Goal: Task Accomplishment & Management: Use online tool/utility

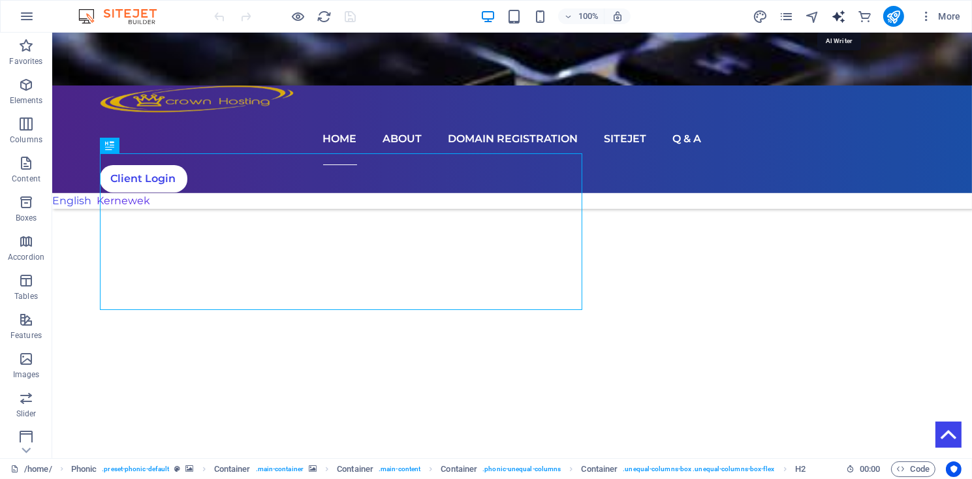
click at [839, 18] on icon "text_generator" at bounding box center [838, 16] width 15 height 15
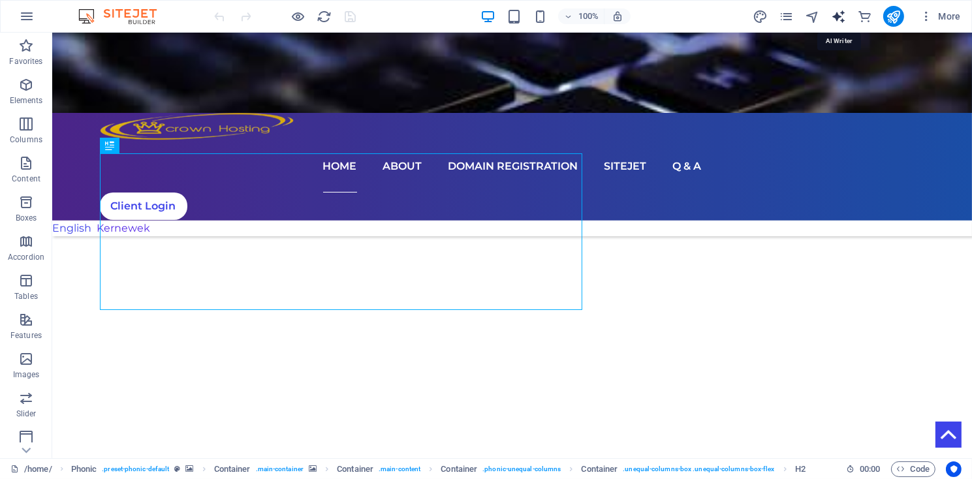
select select "English"
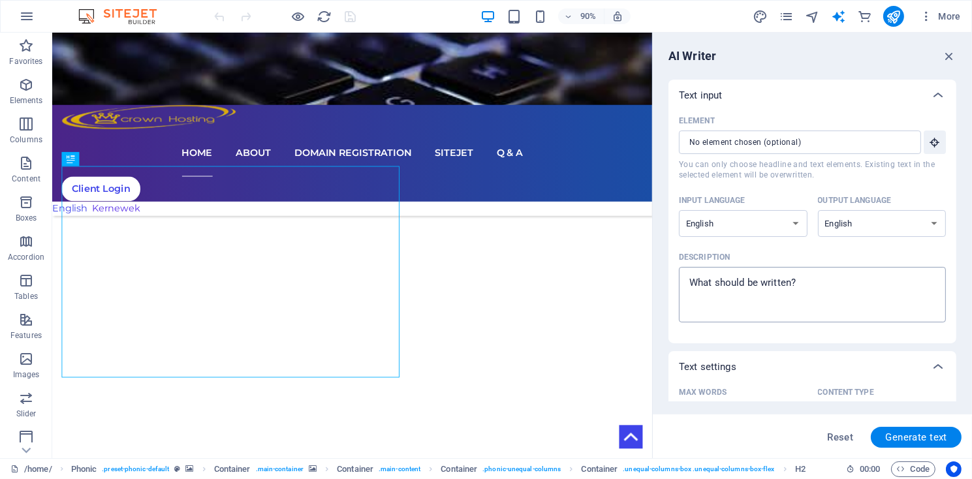
type textarea "x"
click at [691, 273] on textarea "Description x ​" at bounding box center [812, 294] width 254 height 42
paste textarea "Cornish clients will notice our new website is now available in the Cornish lan…"
type textarea "Cornish clients will notice our new website is now available in the Cornish lan…"
type textarea "x"
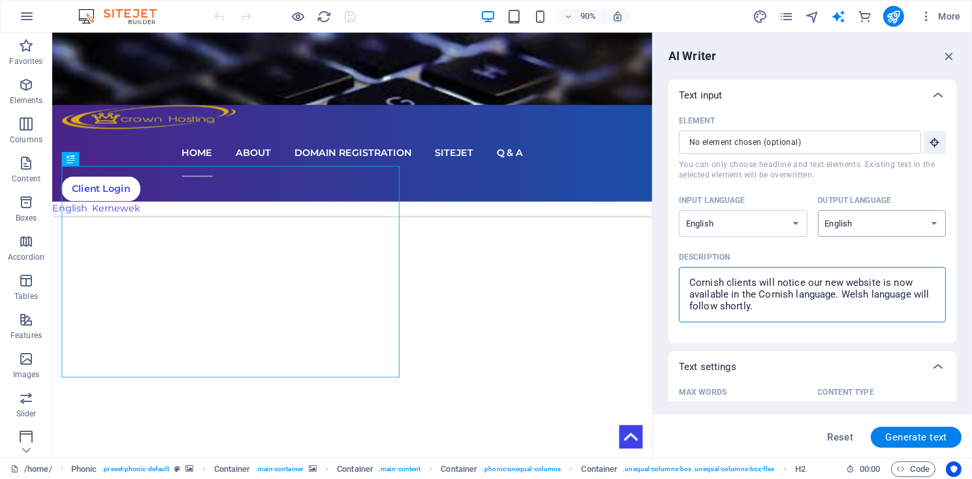
type textarea "Cornish clients will notice our new website is now available in the Cornish lan…"
type textarea "x"
click at [818, 210] on select "Albanian Arabic Armenian Awadhi Azerbaijani Bashkir Basque Belarusian Bengali B…" at bounding box center [882, 223] width 129 height 27
click at [792, 224] on div "Input language Albanian Arabic Armenian Awadhi Azerbaijani Bashkir Basque Belar…" at bounding box center [812, 219] width 267 height 57
click at [679, 210] on select "Albanian Arabic Armenian Awadhi Azerbaijani Bashkir Basque Belarusian Bengali B…" at bounding box center [743, 223] width 129 height 27
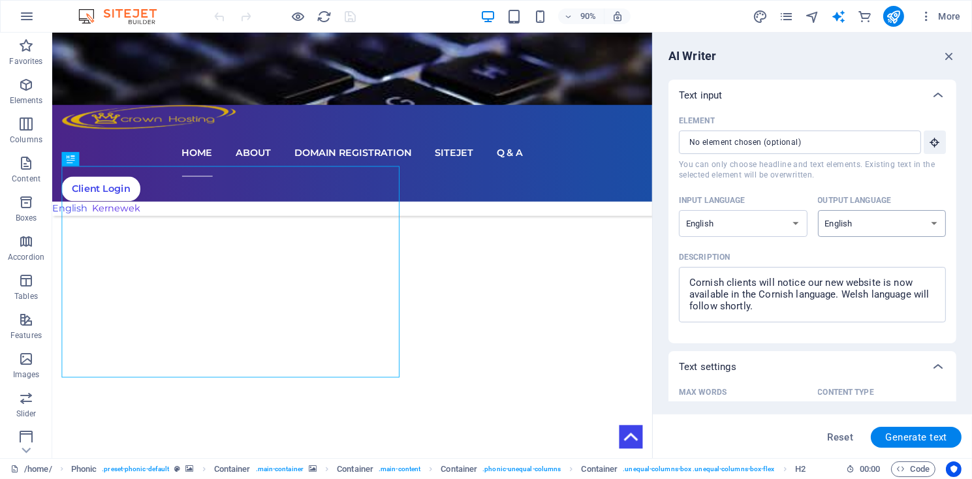
click at [822, 54] on div "AI Writer Text input Element ​ You can only choose headline and text elements. …" at bounding box center [812, 246] width 319 height 426
click at [948, 52] on icon "button" at bounding box center [949, 56] width 14 height 14
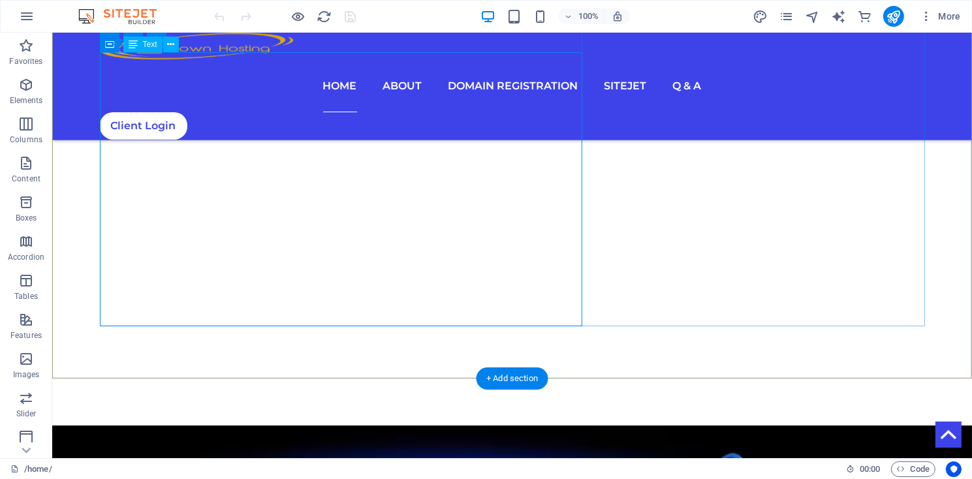
scroll to position [529, 0]
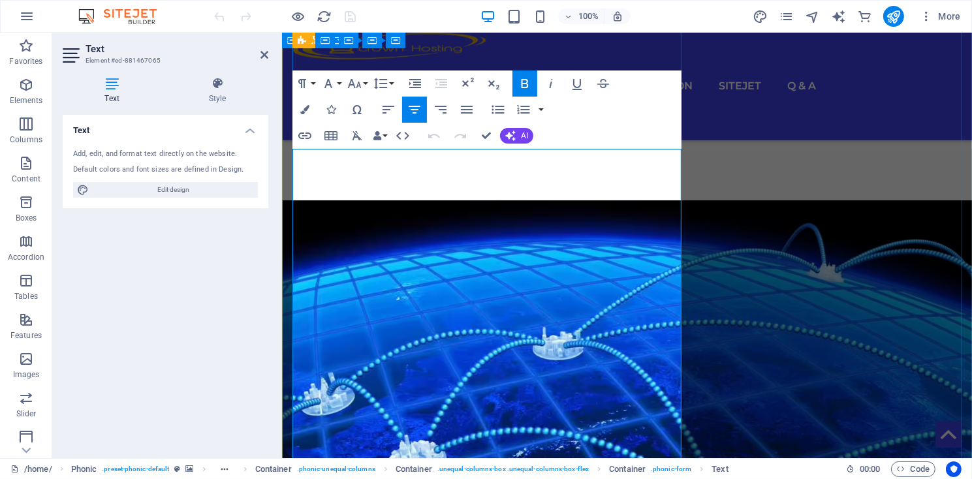
scroll to position [705, 0]
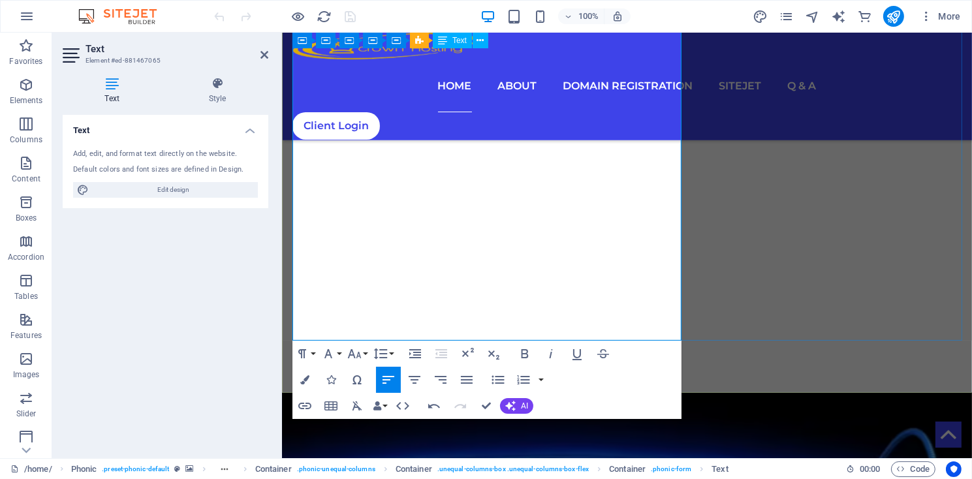
drag, startPoint x: 294, startPoint y: 318, endPoint x: 538, endPoint y: 338, distance: 244.3
click at [519, 405] on button "AI" at bounding box center [516, 406] width 33 height 16
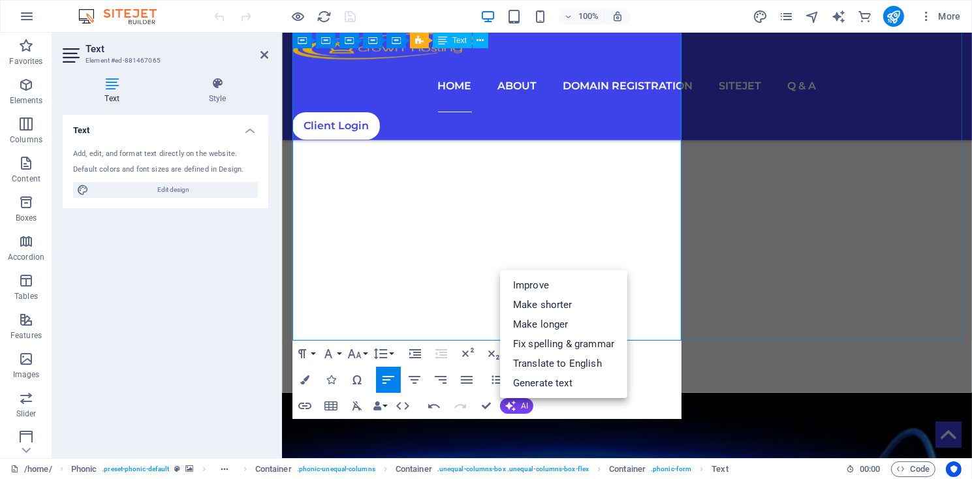
click at [433, 406] on icon "button" at bounding box center [434, 406] width 16 height 16
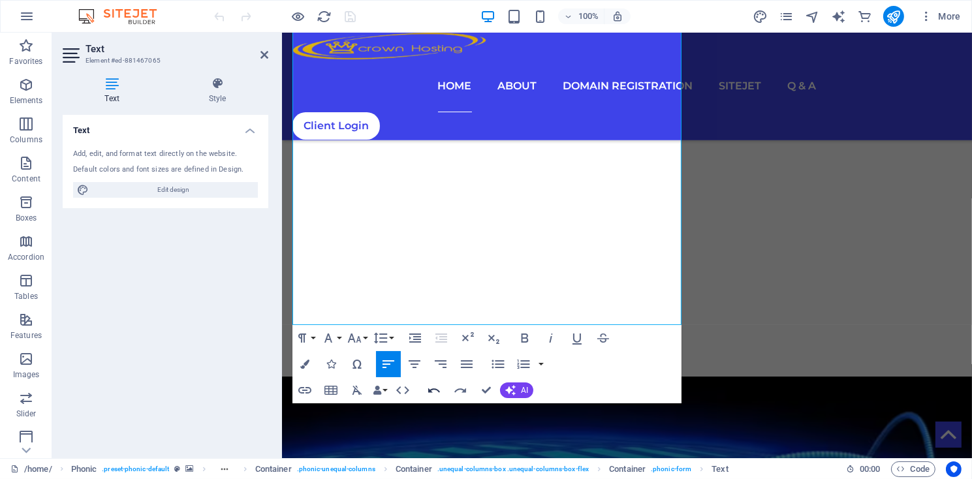
click at [431, 389] on icon "button" at bounding box center [434, 390] width 16 height 16
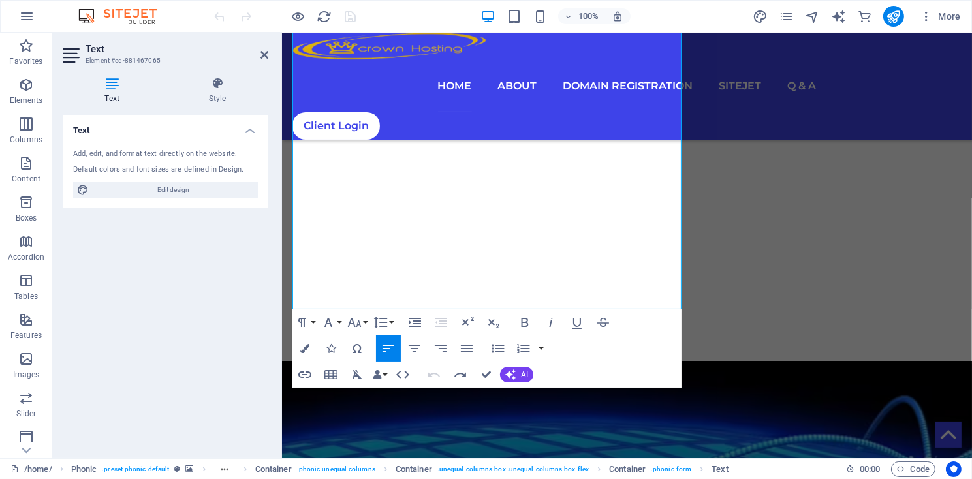
click at [430, 12] on div "100% More" at bounding box center [589, 16] width 754 height 21
click at [787, 20] on icon "pages" at bounding box center [786, 16] width 15 height 15
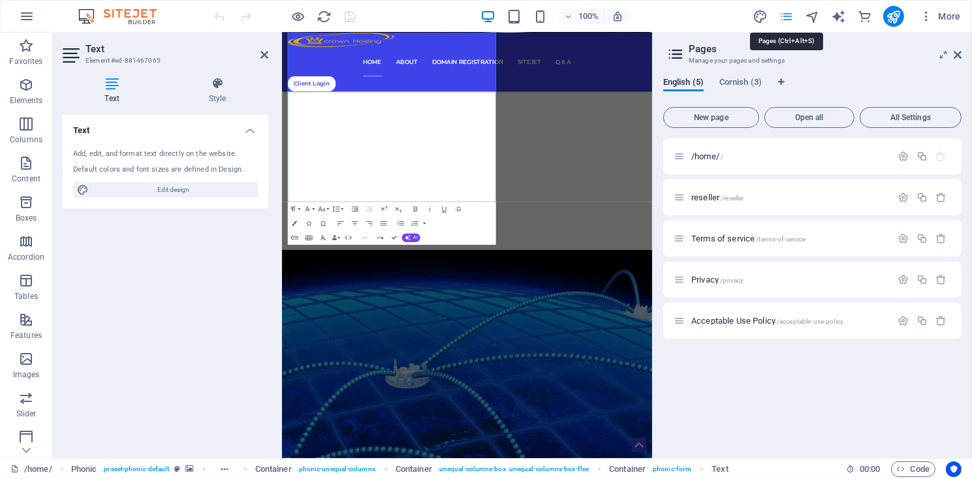
scroll to position [740, 0]
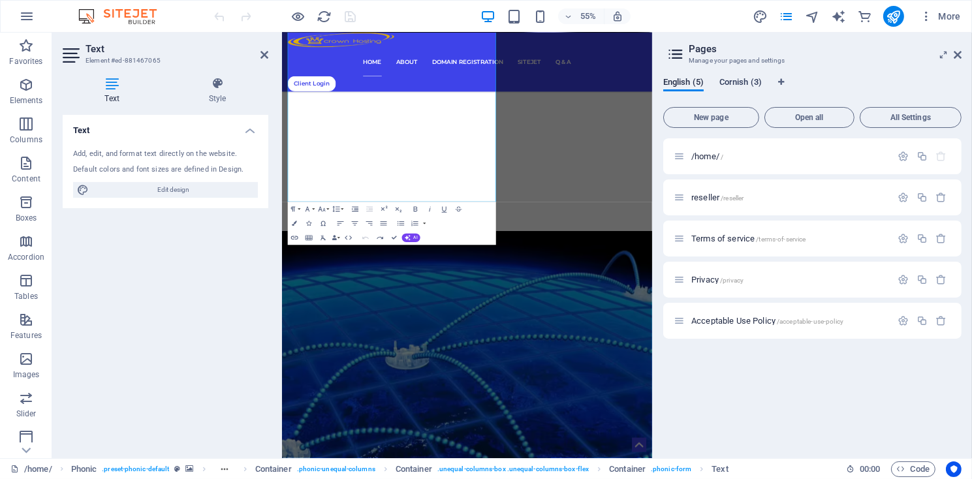
click at [745, 84] on span "Cornish (3)" at bounding box center [740, 83] width 42 height 18
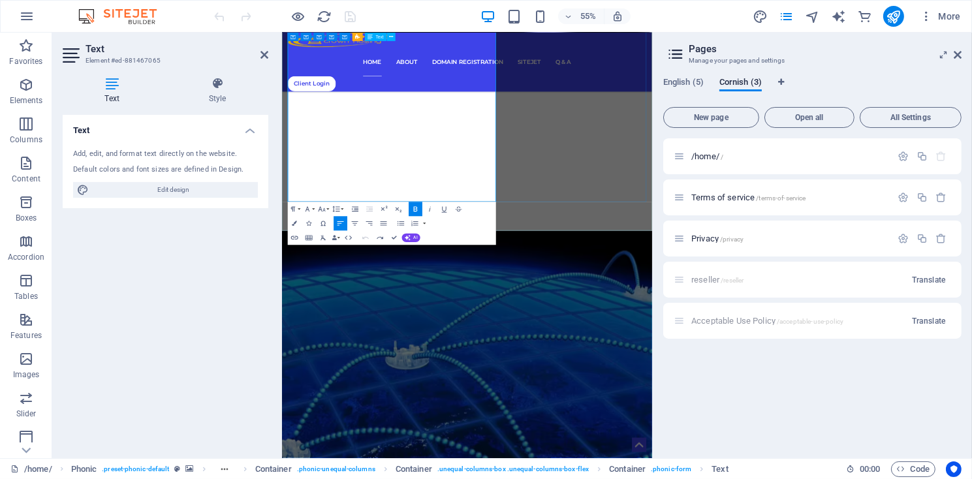
drag, startPoint x: 296, startPoint y: 211, endPoint x: 585, endPoint y: 326, distance: 311.4
click at [413, 240] on button "AI" at bounding box center [411, 238] width 18 height 8
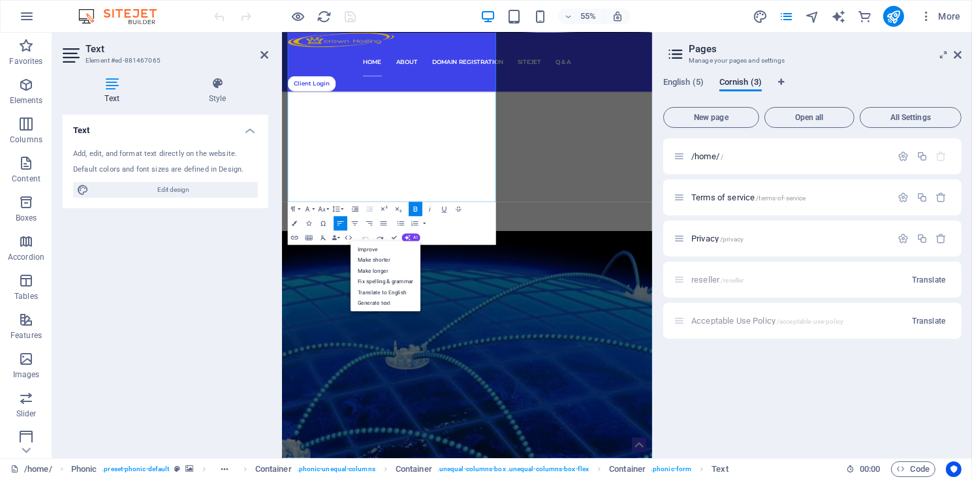
click at [460, 222] on div "Paragraph Format Normal Heading 1 Heading 2 Heading 3 Heading 4 Heading 5 Headi…" at bounding box center [392, 223] width 208 height 43
click at [472, 226] on div "Paragraph Format Normal Heading 1 Heading 2 Heading 3 Heading 4 Heading 5 Headi…" at bounding box center [392, 223] width 208 height 43
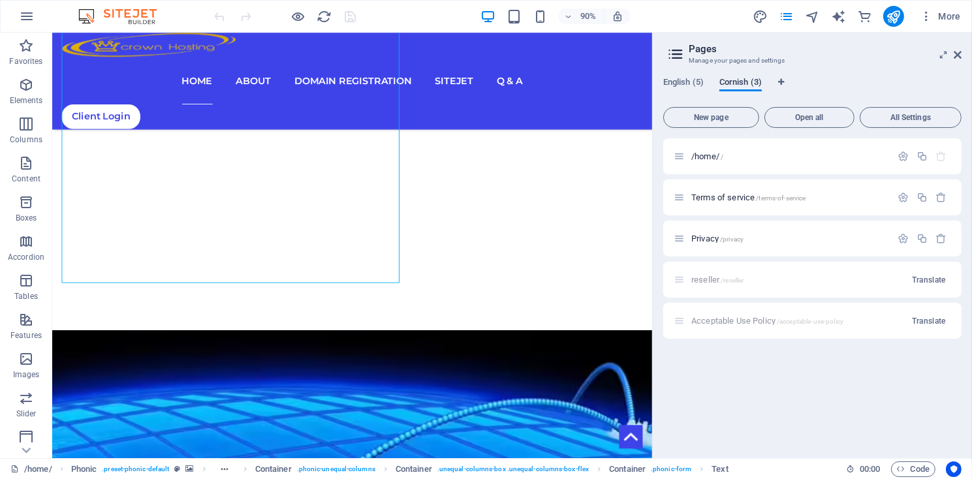
click at [728, 84] on span "Cornish (3)" at bounding box center [740, 83] width 42 height 18
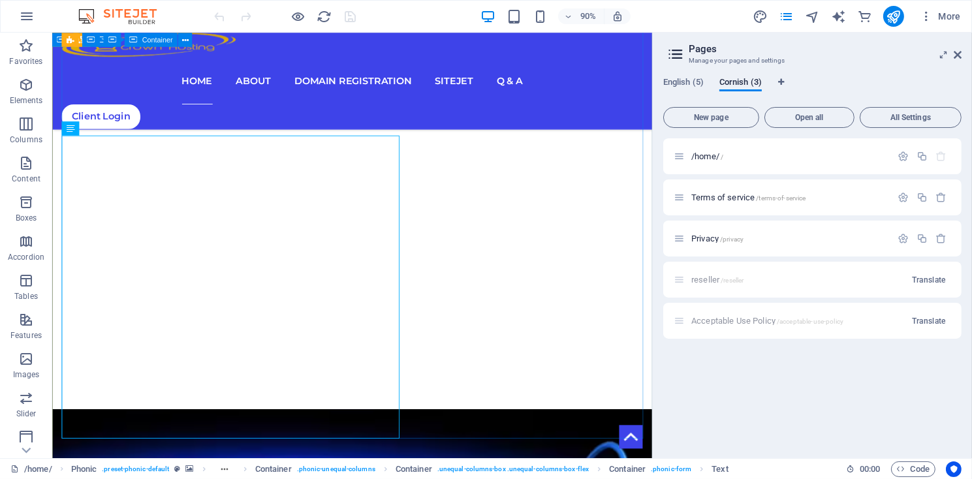
scroll to position [563, 0]
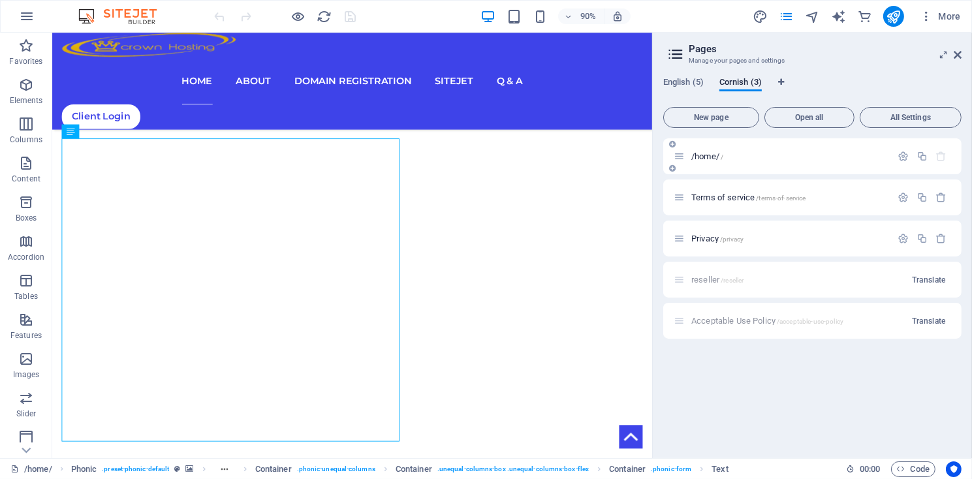
click at [698, 155] on span "/home/ /" at bounding box center [707, 156] width 32 height 10
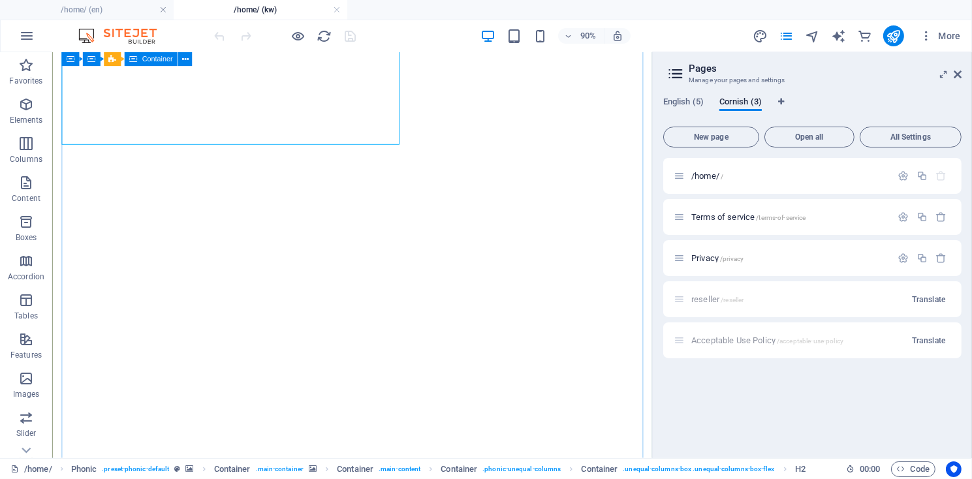
scroll to position [264, 0]
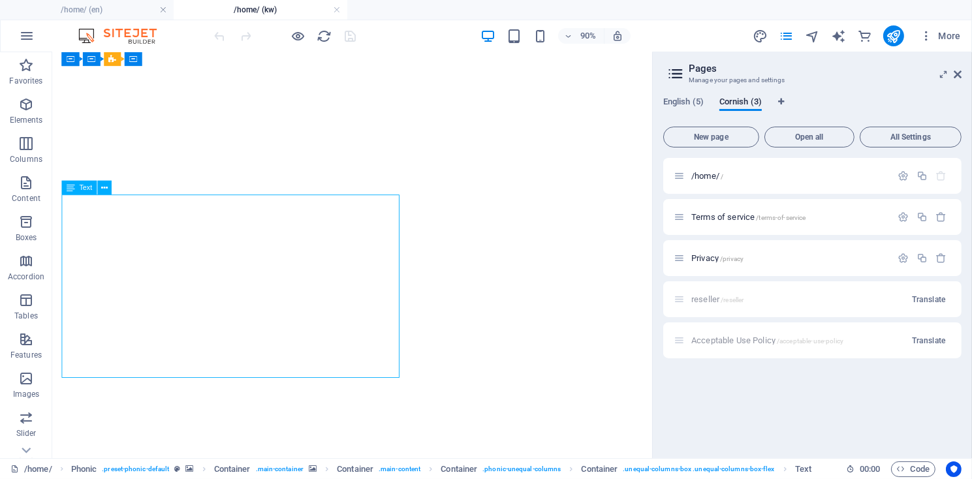
drag, startPoint x: 258, startPoint y: 251, endPoint x: 277, endPoint y: 252, distance: 19.0
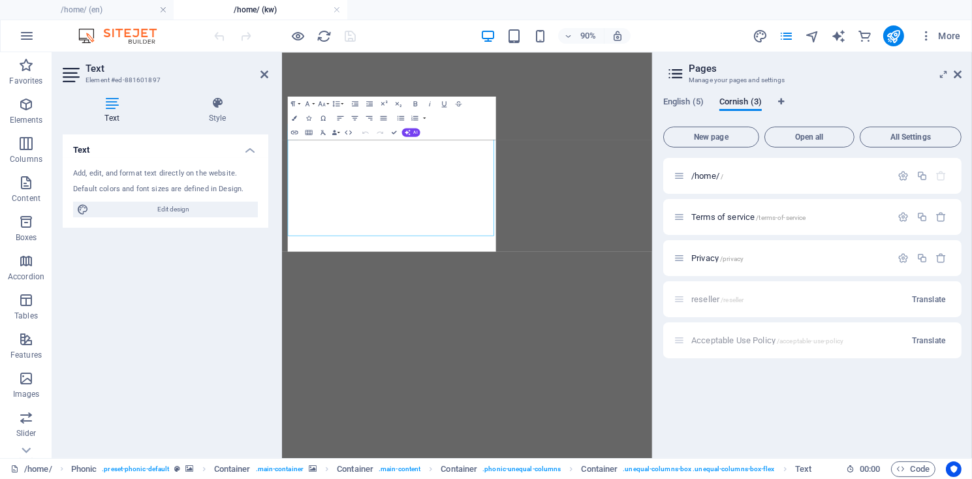
scroll to position [292, 0]
drag, startPoint x: 398, startPoint y: 258, endPoint x: 533, endPoint y: 289, distance: 139.2
click at [411, 133] on button "AI" at bounding box center [411, 132] width 18 height 8
click at [489, 118] on div "Paragraph Format Normal Heading 1 Heading 2 Heading 3 Heading 4 Heading 5 Headi…" at bounding box center [392, 117] width 208 height 43
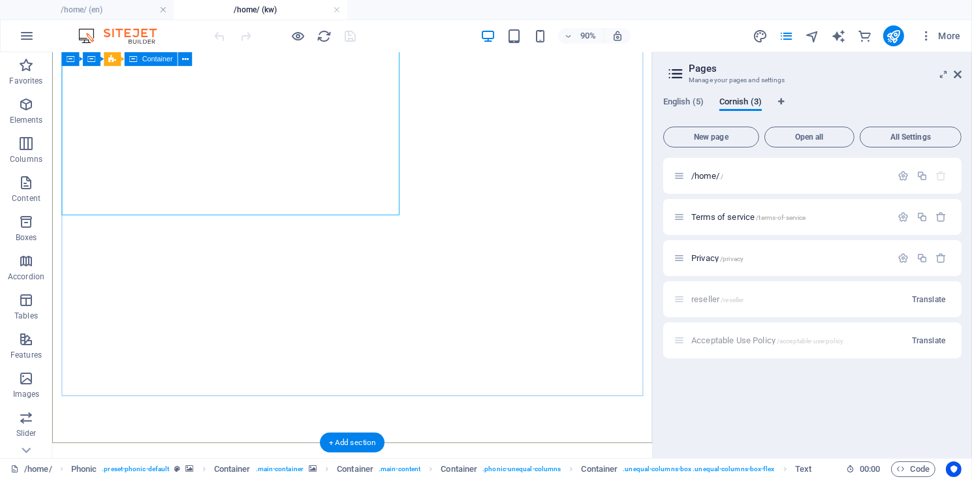
scroll to position [529, 0]
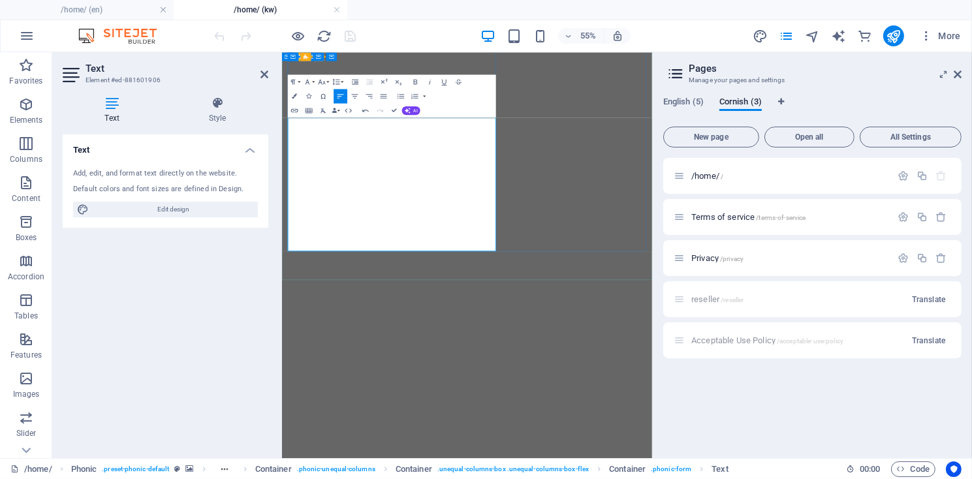
drag, startPoint x: 295, startPoint y: 378, endPoint x: 361, endPoint y: 407, distance: 71.9
click at [414, 110] on span "AI" at bounding box center [415, 110] width 4 height 5
click at [382, 164] on link "Translate to Cornish" at bounding box center [386, 165] width 70 height 10
drag, startPoint x: 293, startPoint y: 369, endPoint x: 604, endPoint y: 386, distance: 311.8
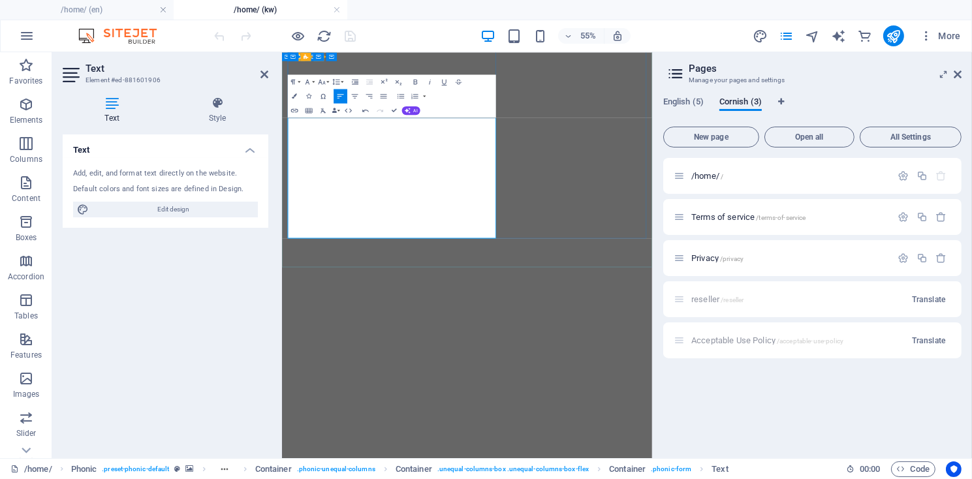
click at [366, 112] on icon "button" at bounding box center [366, 110] width 8 height 8
click at [366, 111] on icon "button" at bounding box center [366, 110] width 8 height 8
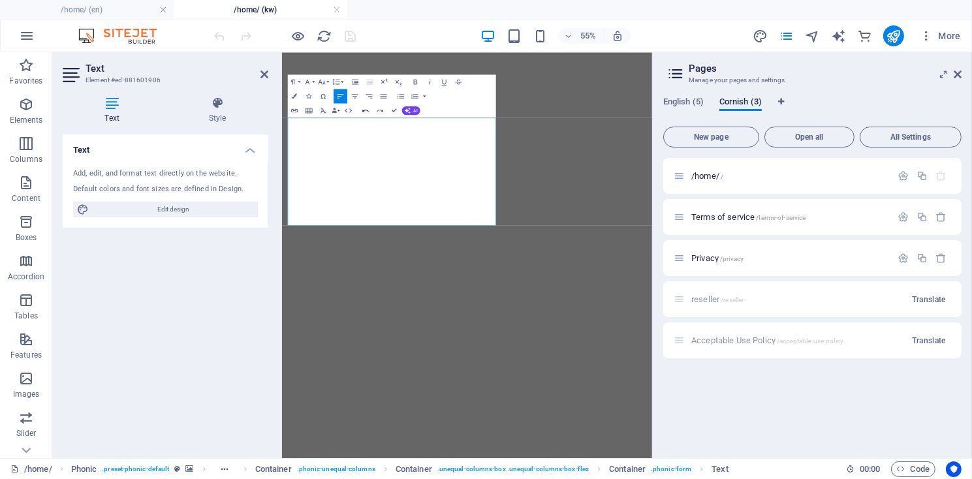
click at [366, 111] on icon "button" at bounding box center [366, 110] width 8 height 8
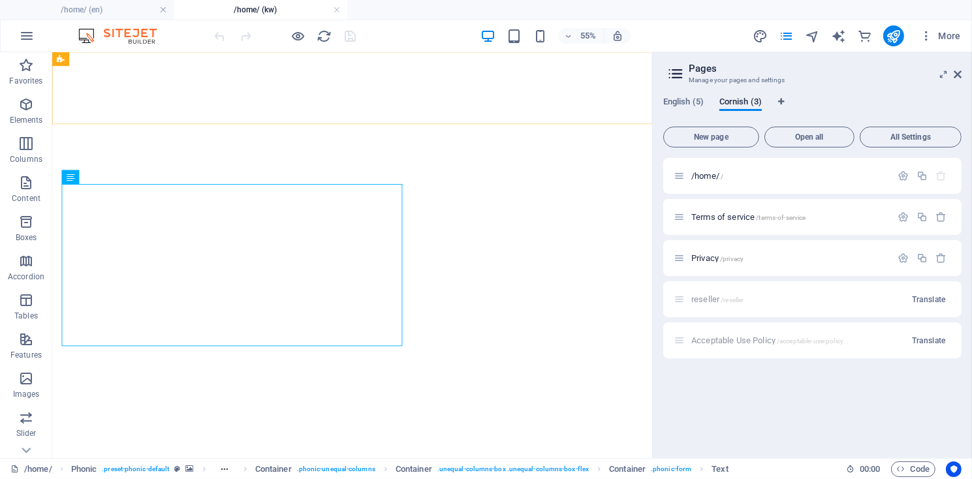
scroll to position [529, 0]
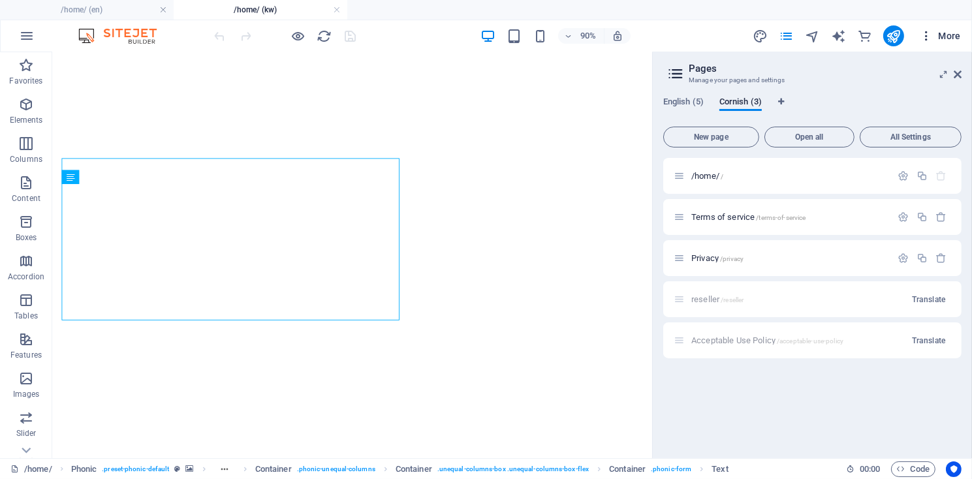
click at [942, 38] on span "More" at bounding box center [940, 35] width 41 height 13
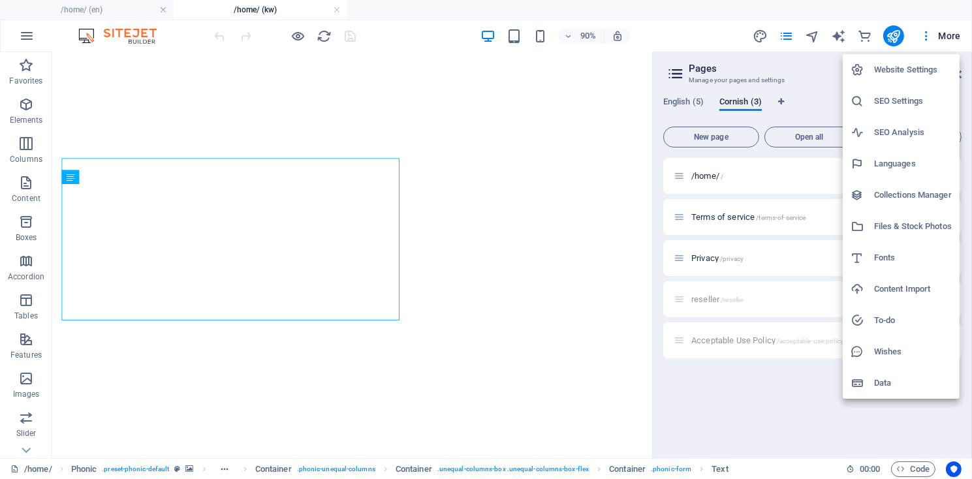
click at [667, 12] on div at bounding box center [486, 239] width 972 height 479
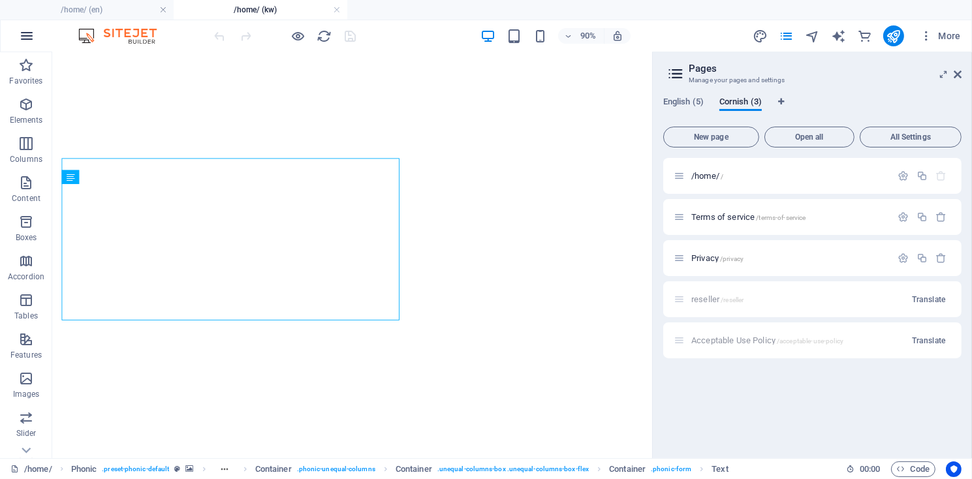
click at [25, 37] on icon "button" at bounding box center [27, 36] width 16 height 16
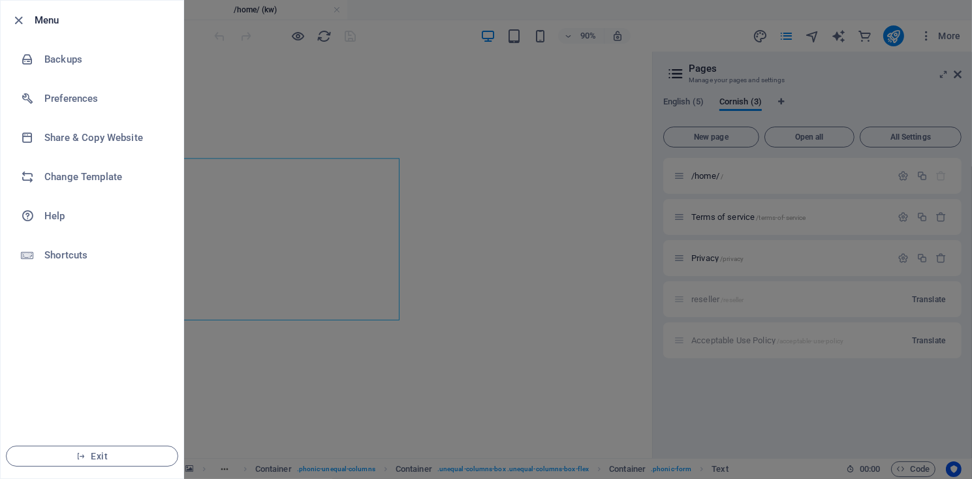
click at [453, 30] on div at bounding box center [486, 239] width 972 height 479
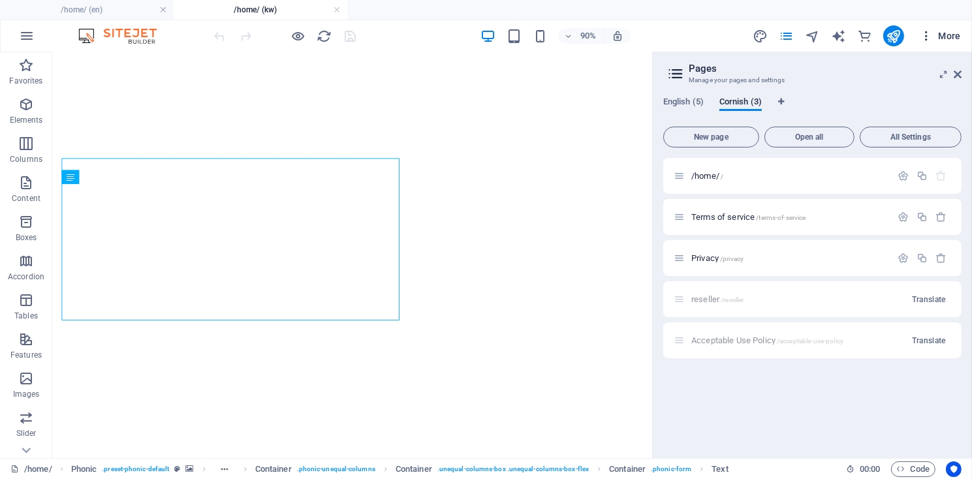
click at [929, 40] on icon "button" at bounding box center [926, 35] width 13 height 13
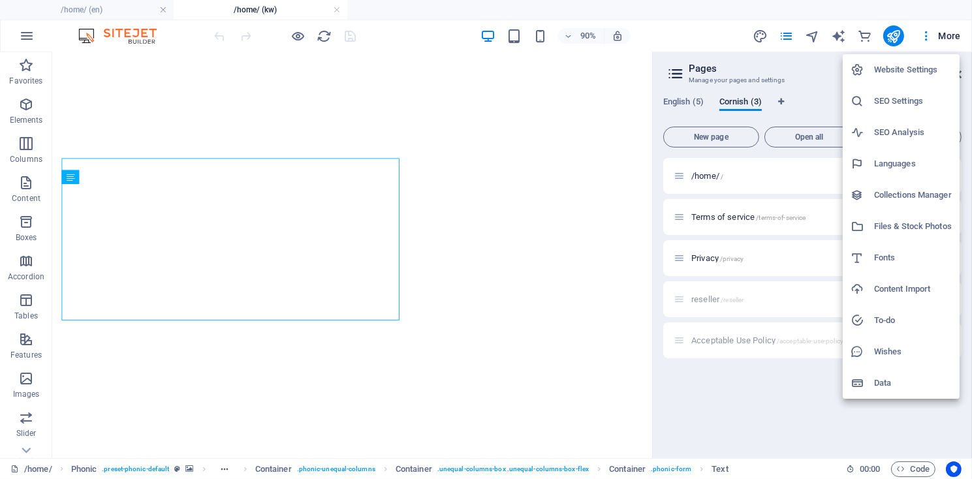
click at [899, 104] on h6 "SEO Settings" at bounding box center [913, 101] width 78 height 16
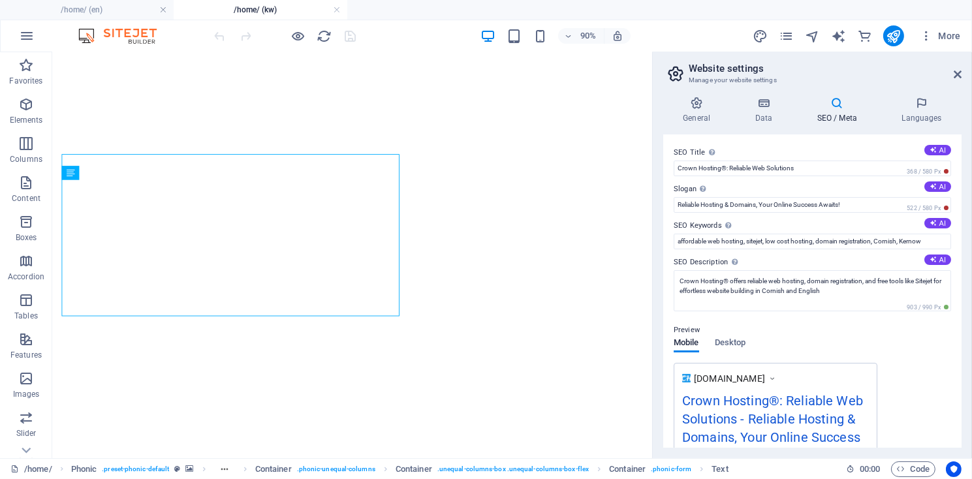
scroll to position [533, 0]
click at [939, 225] on button "AI" at bounding box center [937, 223] width 27 height 10
click at [935, 243] on input "web hosting, domain registration, cPanel hosting, Sitejet website builder, reli…" at bounding box center [812, 242] width 277 height 16
click at [720, 241] on input "web hosting, domain registration, cPanel hosting, Sitejet website builder, reli…" at bounding box center [812, 242] width 277 height 16
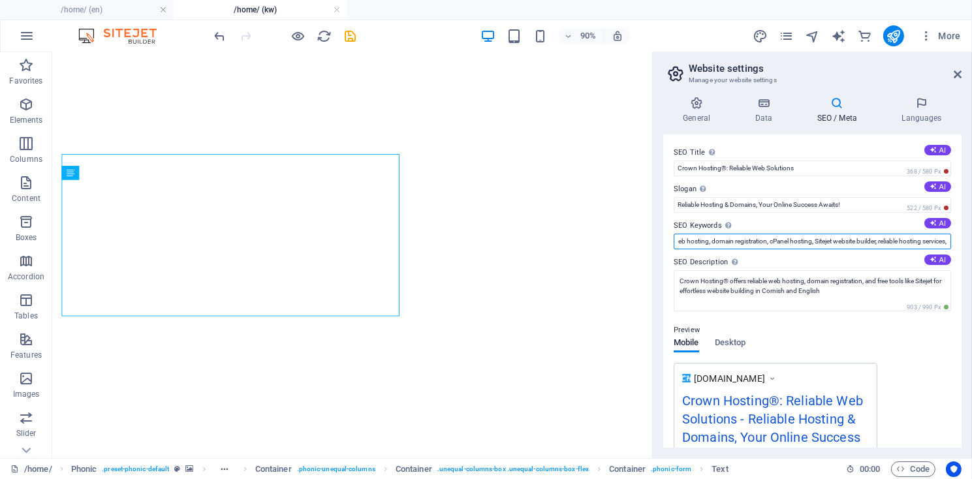
scroll to position [0, 0]
type input "web hosting, domain registration, cPanel hosting, Sitejet website builder, reli…"
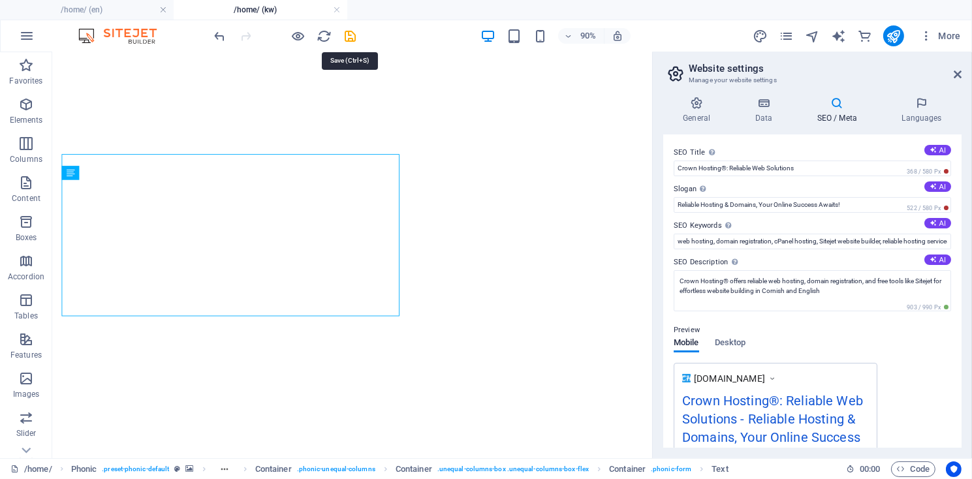
click at [353, 40] on icon "save" at bounding box center [350, 36] width 15 height 15
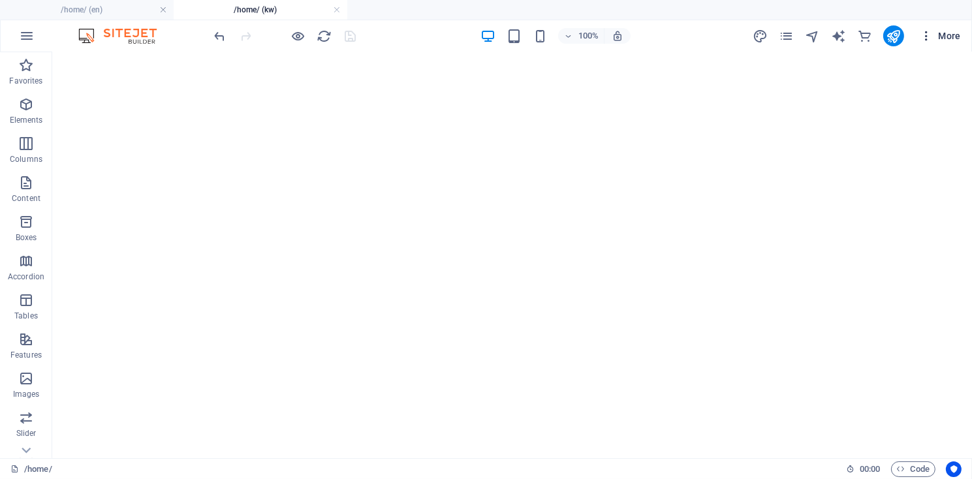
click at [946, 33] on span "More" at bounding box center [940, 35] width 41 height 13
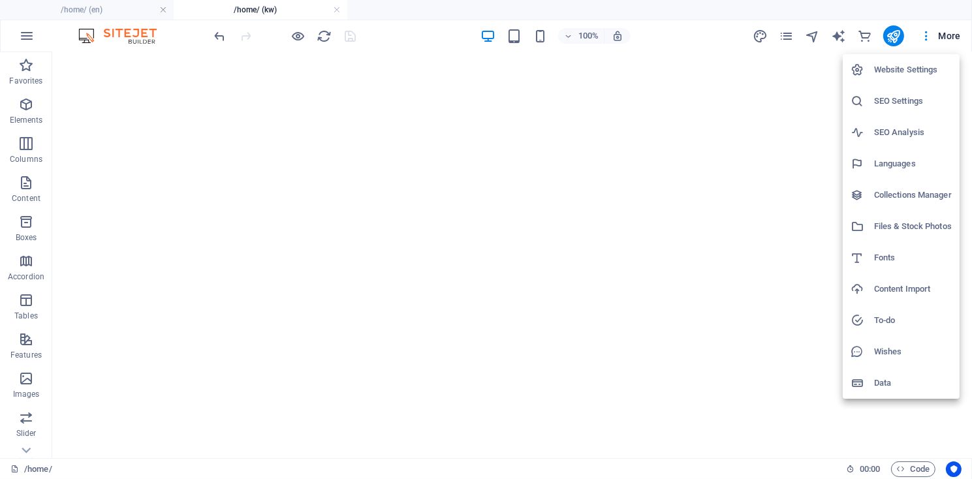
click at [905, 132] on h6 "SEO Analysis" at bounding box center [913, 133] width 78 height 16
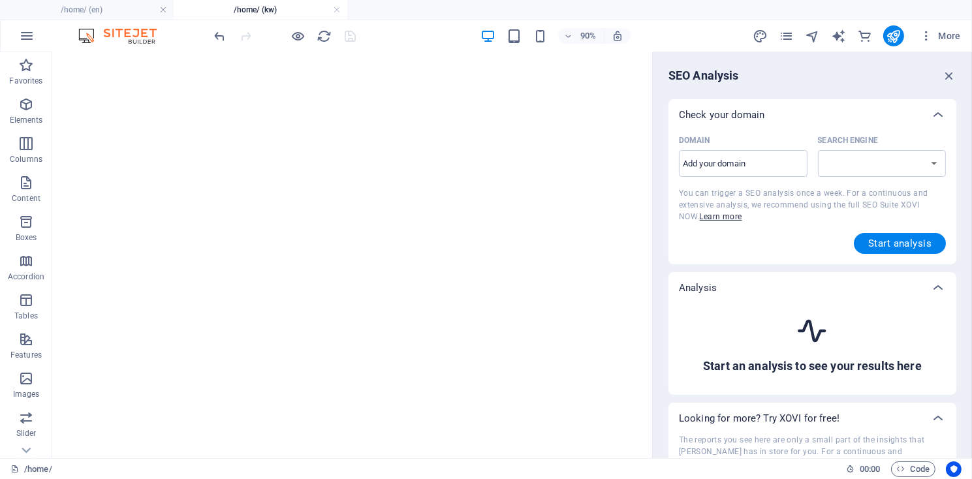
scroll to position [538, 0]
select select "[DOMAIN_NAME]"
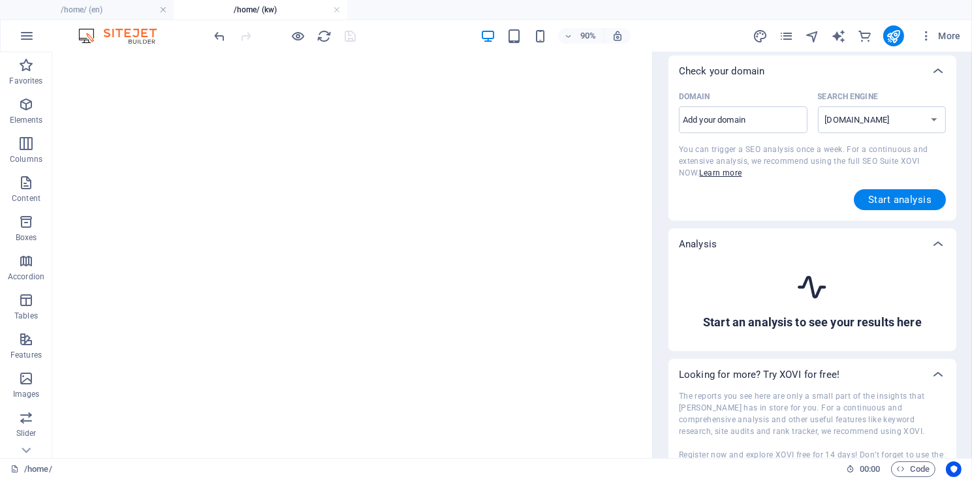
scroll to position [0, 0]
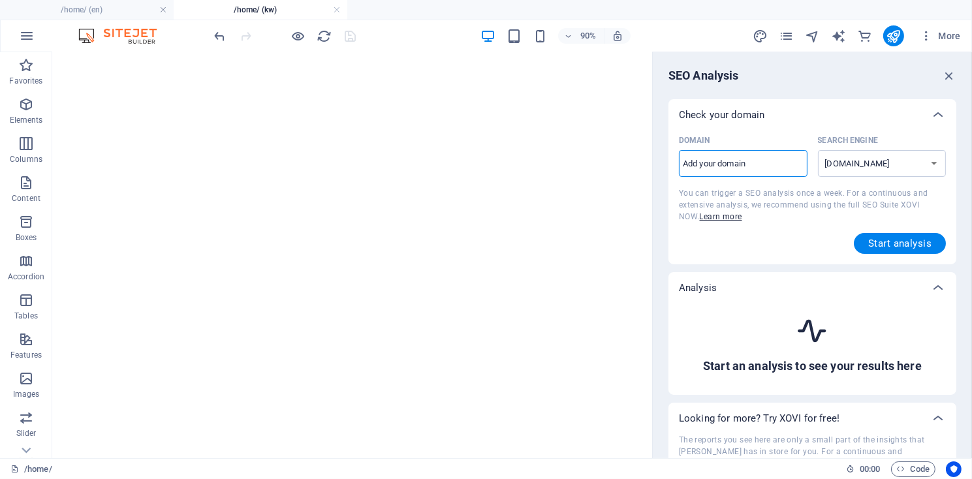
click at [748, 166] on input "Domain ​" at bounding box center [743, 163] width 129 height 21
click at [749, 166] on input "Domain ​" at bounding box center [743, 163] width 129 height 21
type input "[DOMAIN_NAME]"
select select "[DOMAIN_NAME]"
type input "[DOMAIN_NAME]"
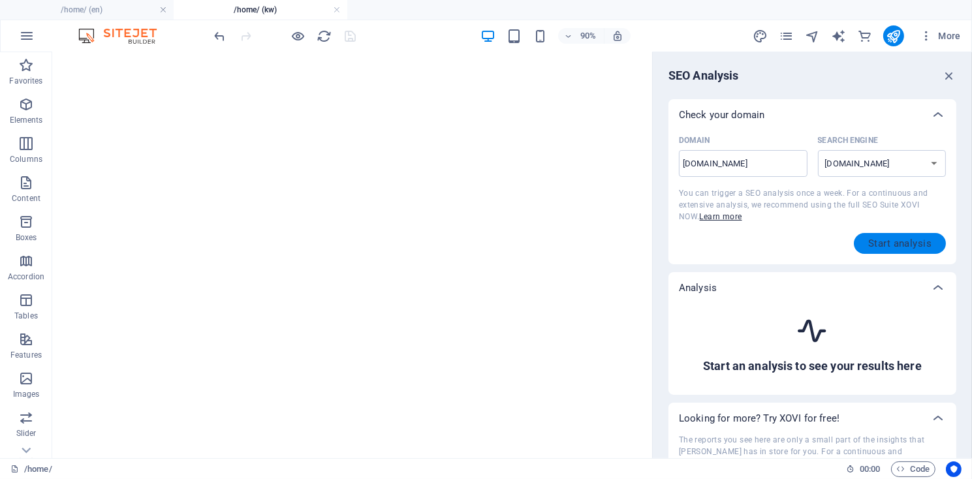
click at [882, 243] on span "Start analysis" at bounding box center [899, 243] width 63 height 10
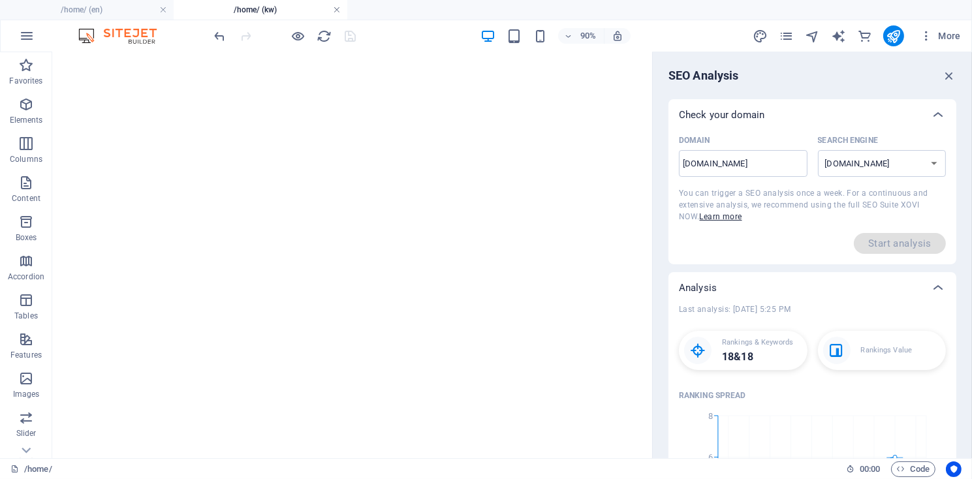
click at [335, 10] on link at bounding box center [337, 10] width 8 height 12
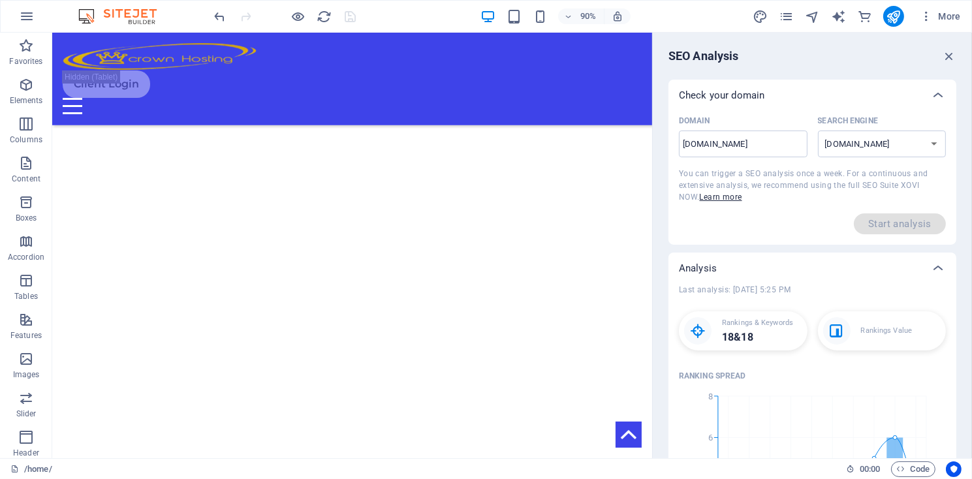
scroll to position [568, 0]
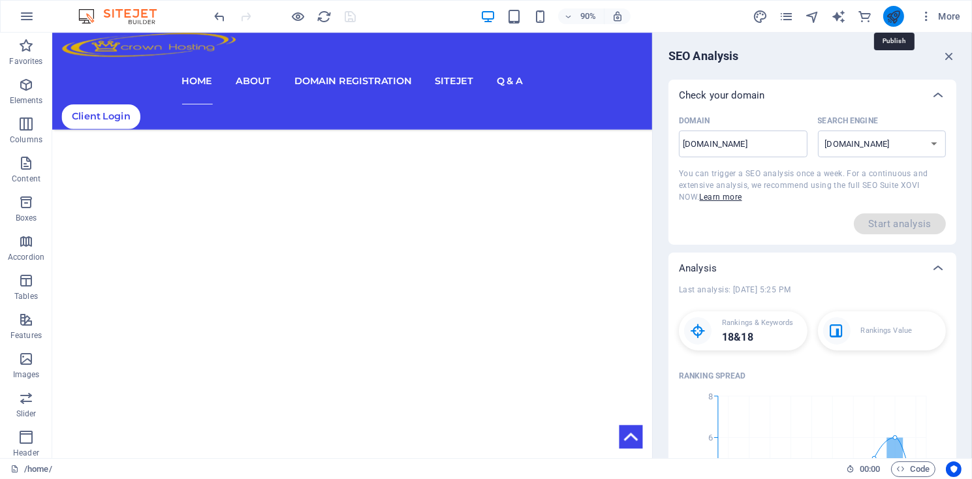
click at [893, 14] on icon "publish" at bounding box center [893, 16] width 15 height 15
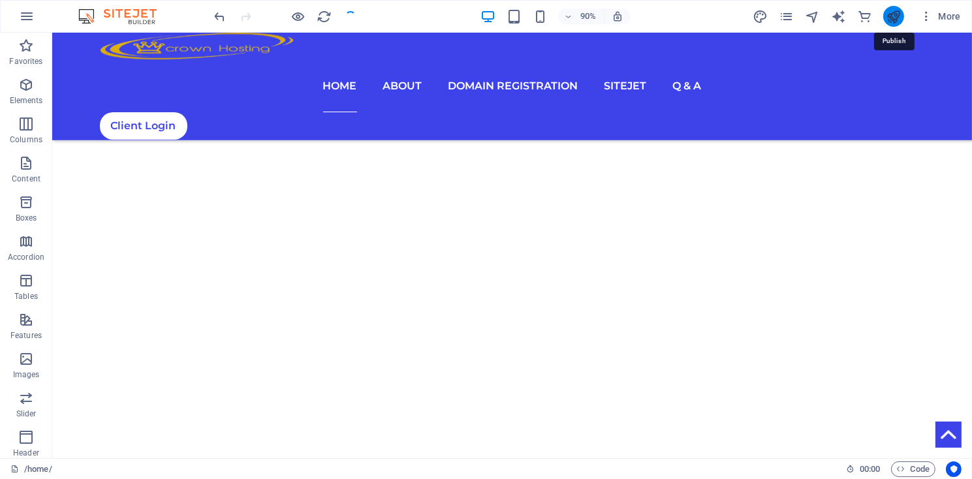
scroll to position [563, 0]
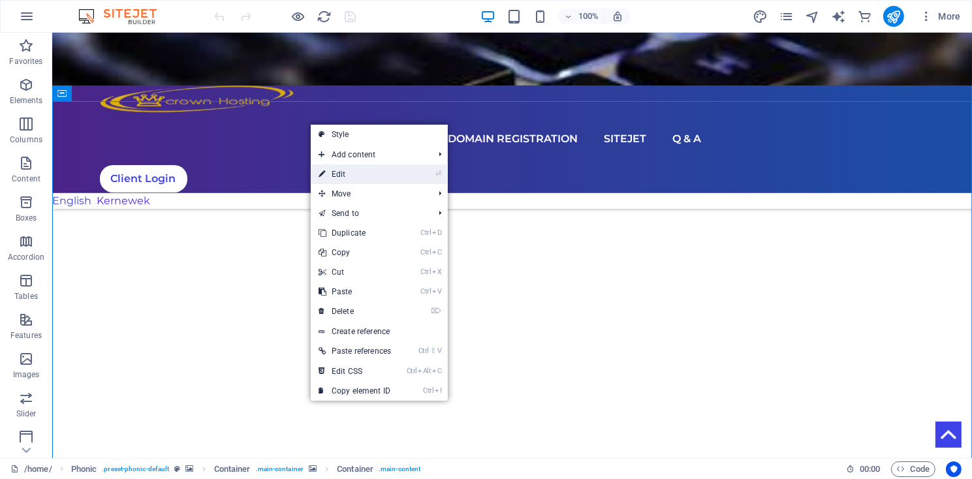
click at [343, 174] on link "⏎ Edit" at bounding box center [355, 174] width 88 height 20
select select "vh"
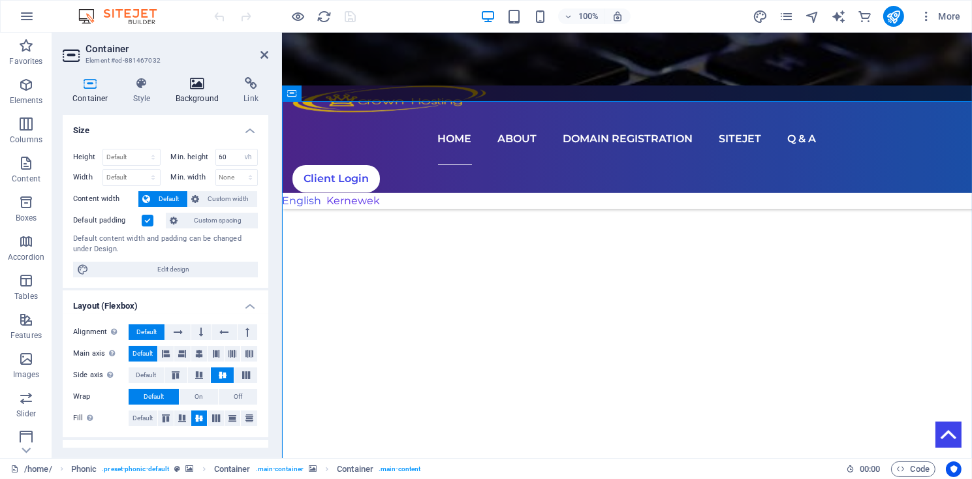
click at [201, 87] on icon at bounding box center [197, 83] width 63 height 13
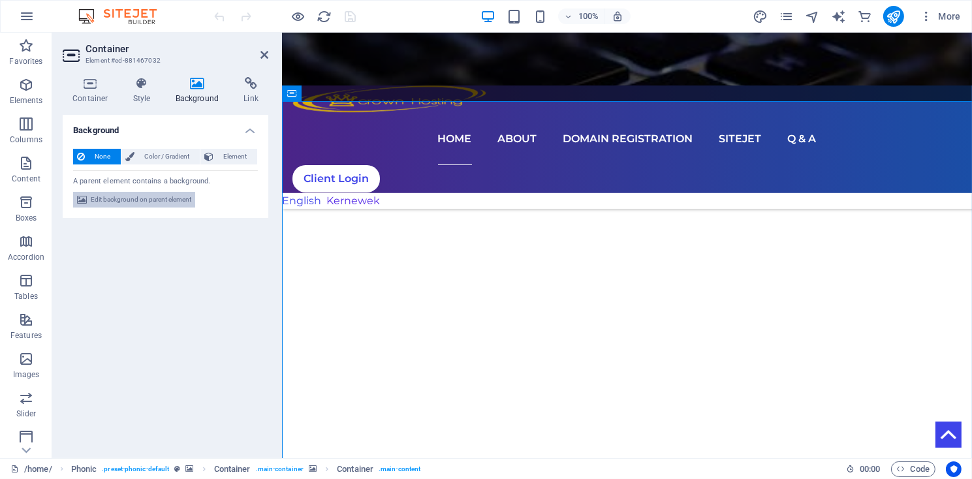
click at [137, 200] on span "Edit background on parent element" at bounding box center [141, 200] width 101 height 16
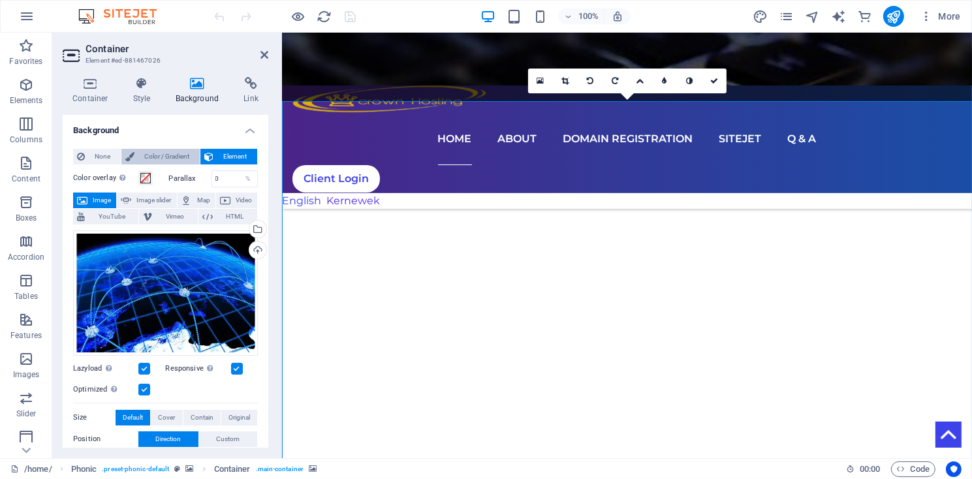
click at [159, 157] on span "Color / Gradient" at bounding box center [166, 157] width 57 height 16
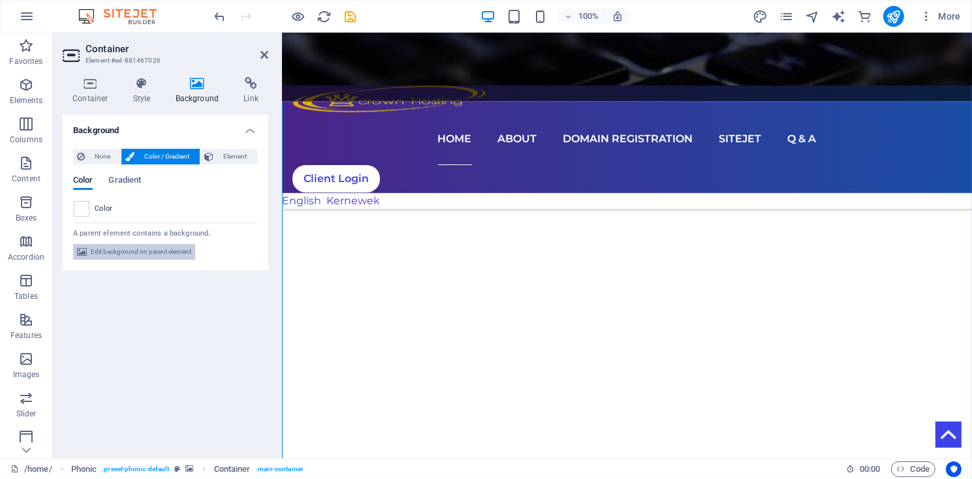
click at [136, 254] on span "Edit background on parent element" at bounding box center [141, 252] width 101 height 16
select select "ms"
select select "s"
select select "progressive"
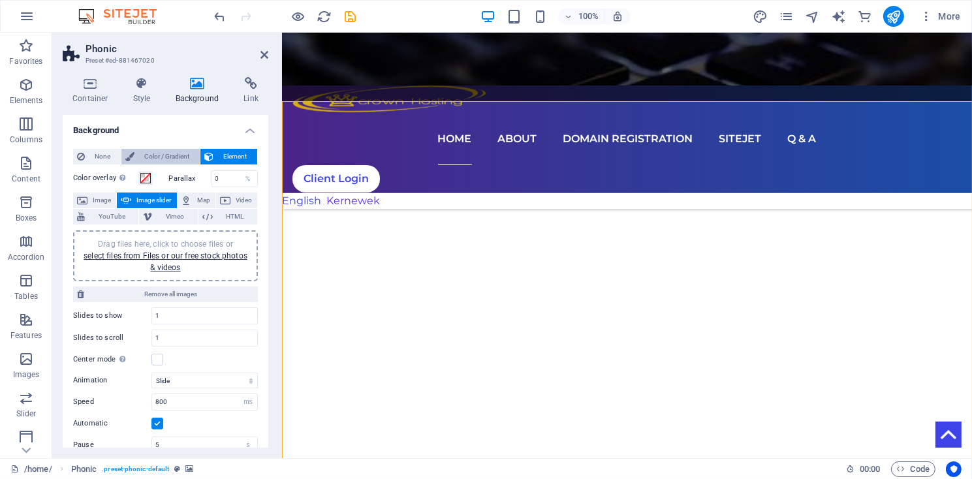
click at [168, 158] on span "Color / Gradient" at bounding box center [166, 157] width 57 height 16
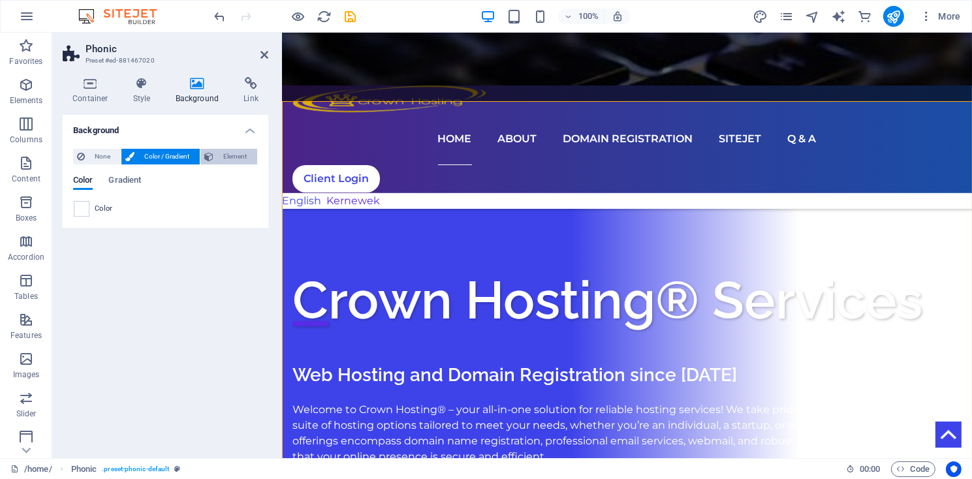
click at [227, 158] on span "Element" at bounding box center [235, 157] width 36 height 16
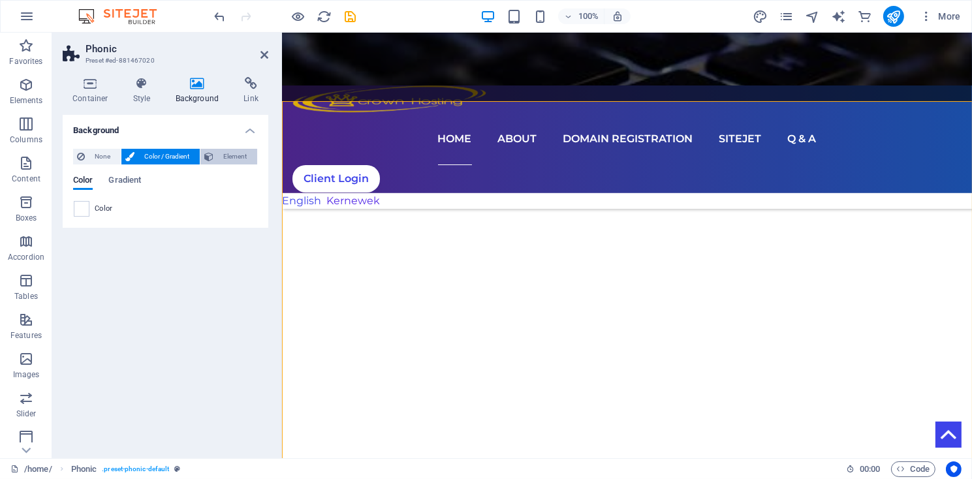
select select "ms"
select select "s"
select select "progressive"
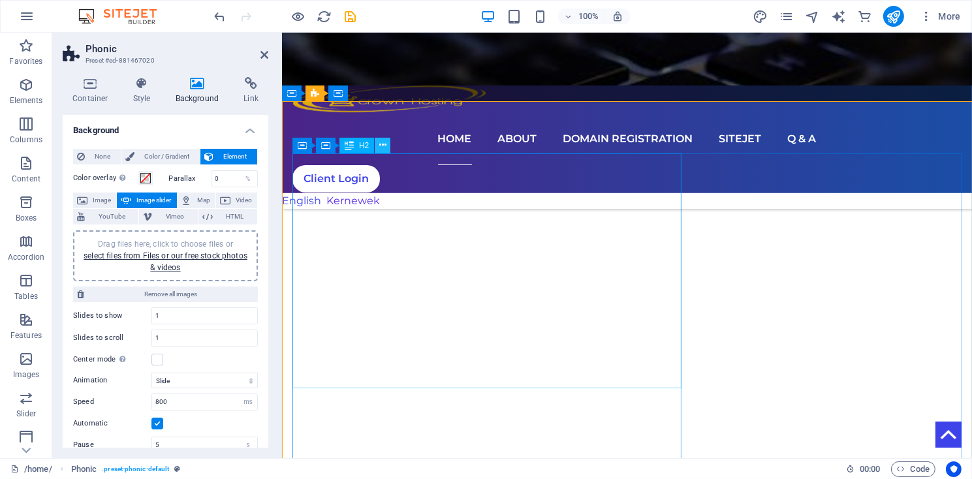
click at [384, 148] on icon at bounding box center [382, 145] width 7 height 14
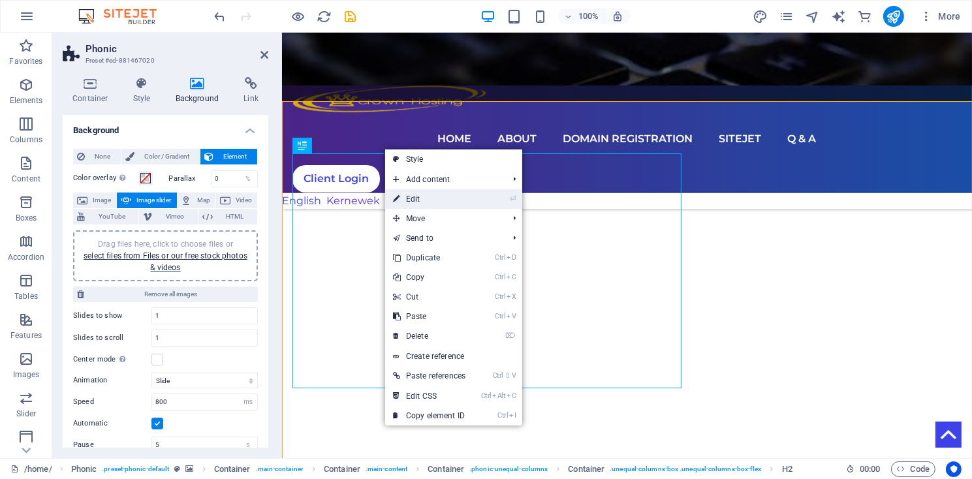
click at [407, 195] on link "⏎ Edit" at bounding box center [429, 199] width 88 height 20
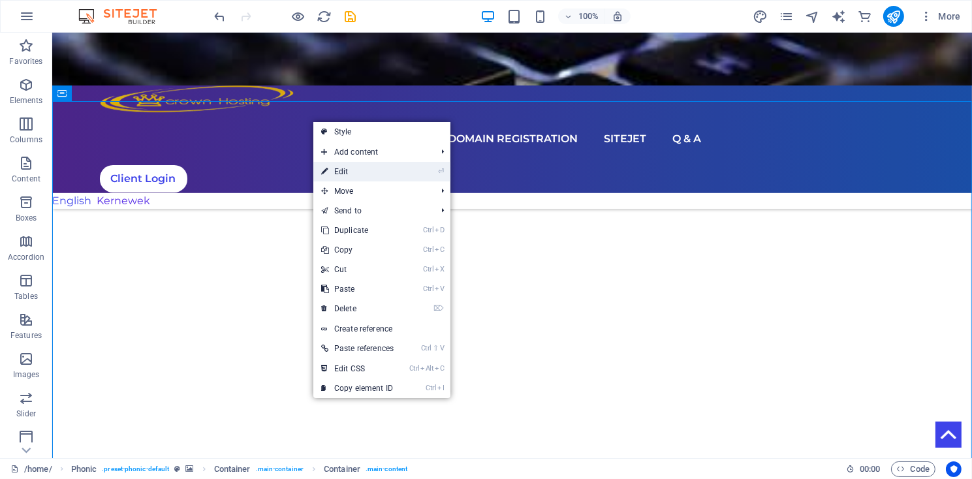
click at [336, 168] on link "⏎ Edit" at bounding box center [357, 172] width 88 height 20
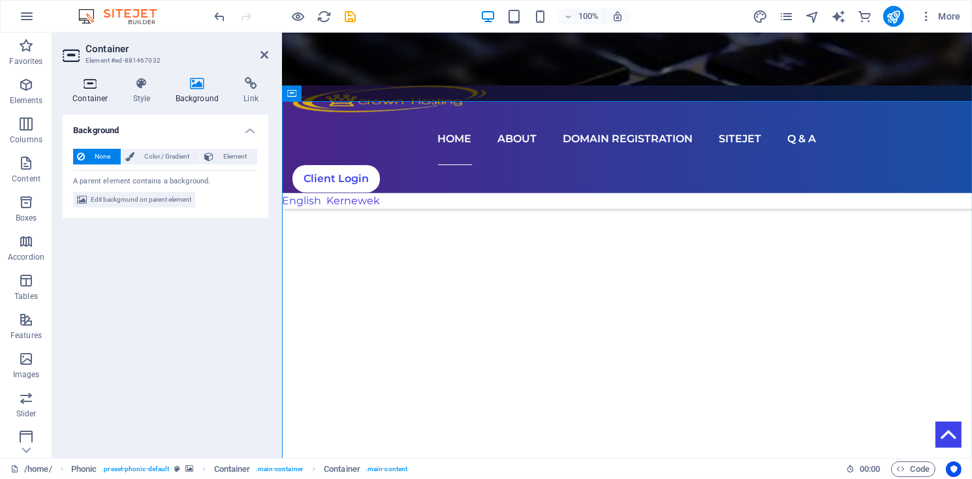
click at [85, 89] on icon at bounding box center [90, 83] width 55 height 13
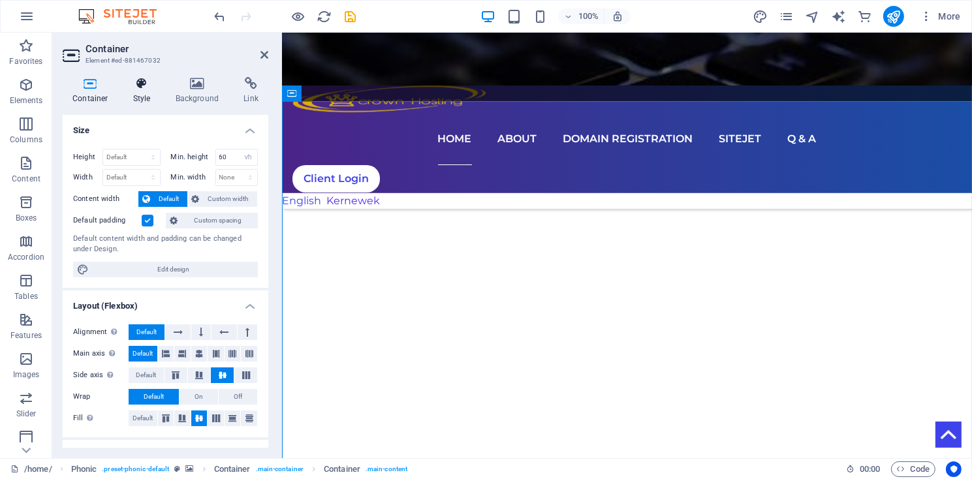
click at [138, 96] on h4 "Style" at bounding box center [144, 90] width 42 height 27
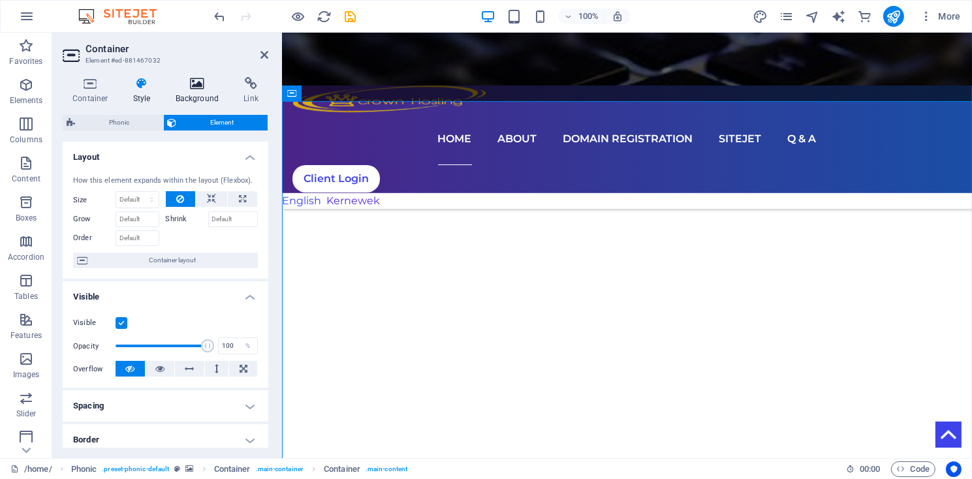
click at [195, 89] on icon at bounding box center [197, 83] width 63 height 13
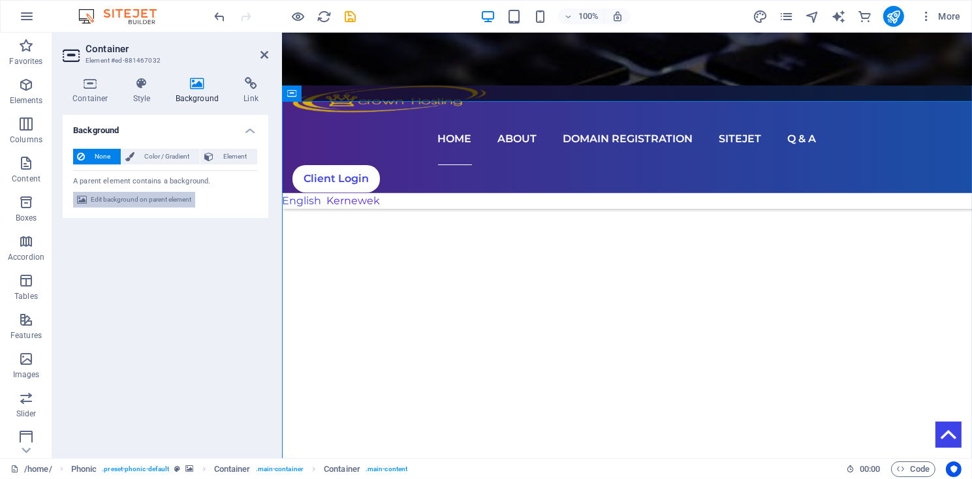
click at [176, 202] on span "Edit background on parent element" at bounding box center [141, 200] width 101 height 16
select select "ms"
select select "s"
select select "progressive"
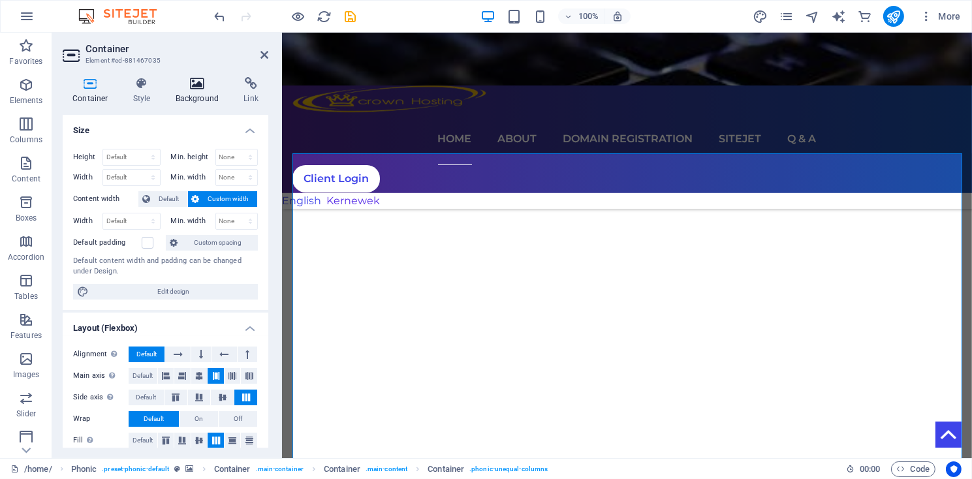
click at [201, 90] on icon at bounding box center [197, 83] width 63 height 13
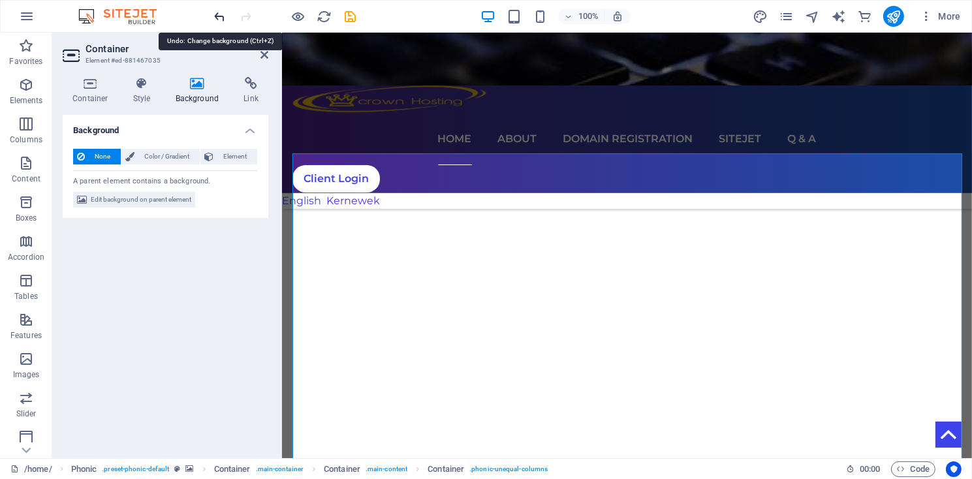
click at [223, 18] on icon "undo" at bounding box center [220, 16] width 15 height 15
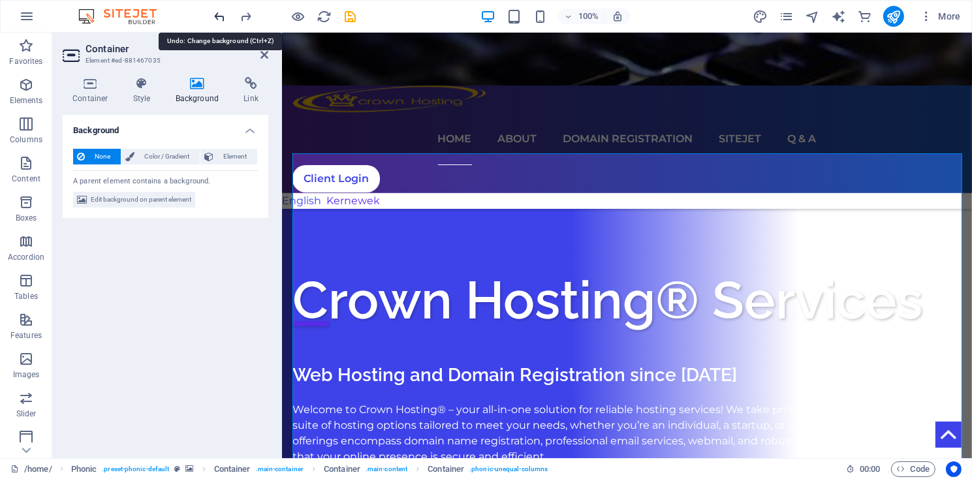
click at [221, 19] on icon "undo" at bounding box center [220, 16] width 15 height 15
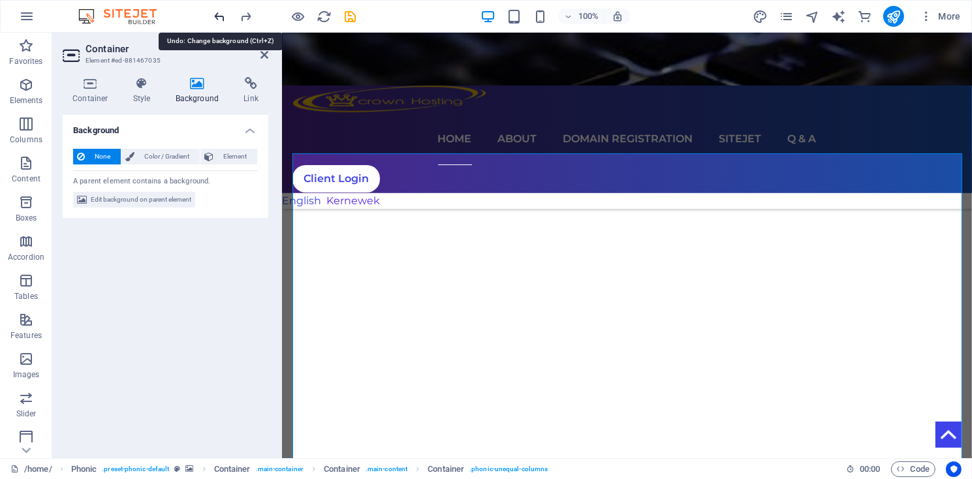
click at [220, 18] on icon "undo" at bounding box center [220, 16] width 15 height 15
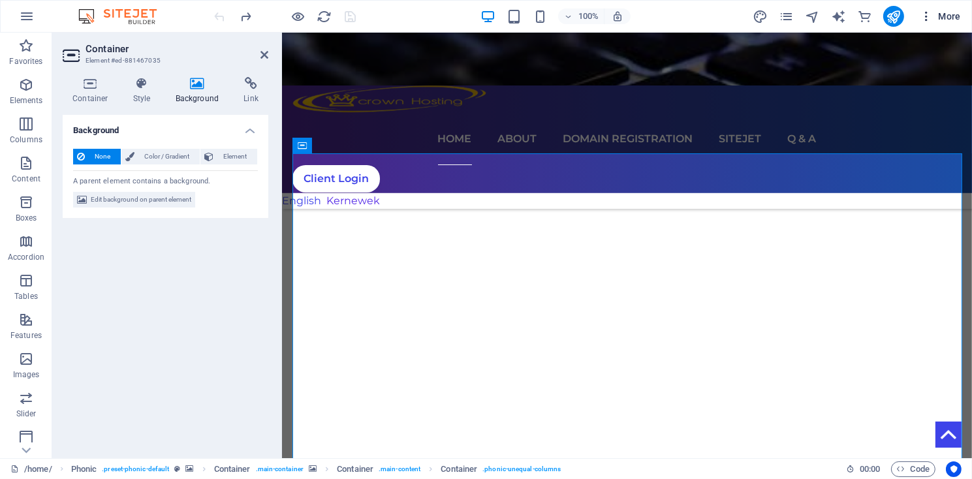
click at [928, 16] on icon "button" at bounding box center [926, 16] width 13 height 13
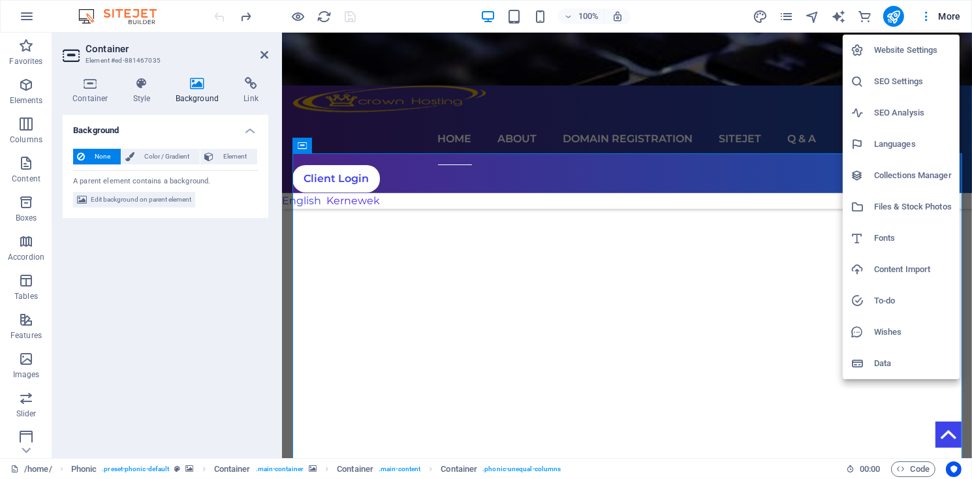
click at [891, 206] on h6 "Files & Stock Photos" at bounding box center [913, 207] width 78 height 16
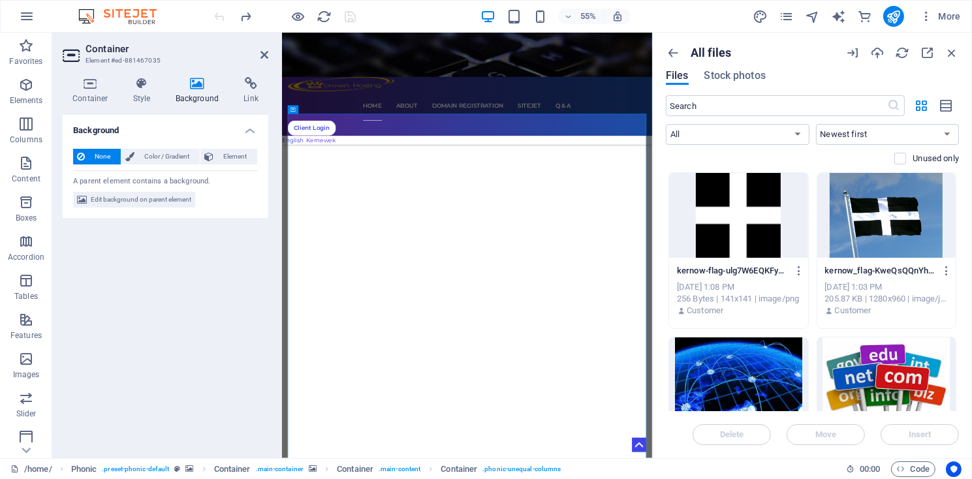
click at [779, 356] on div at bounding box center [738, 379] width 139 height 85
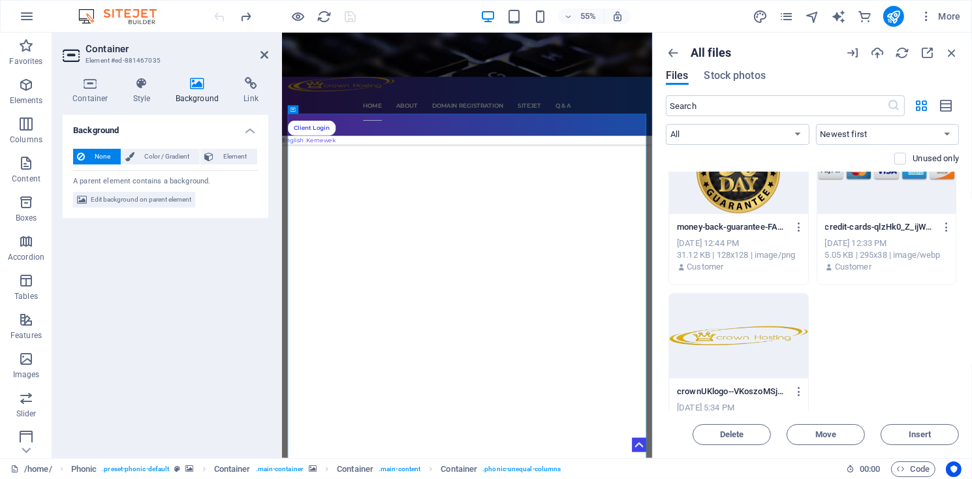
scroll to position [1172, 0]
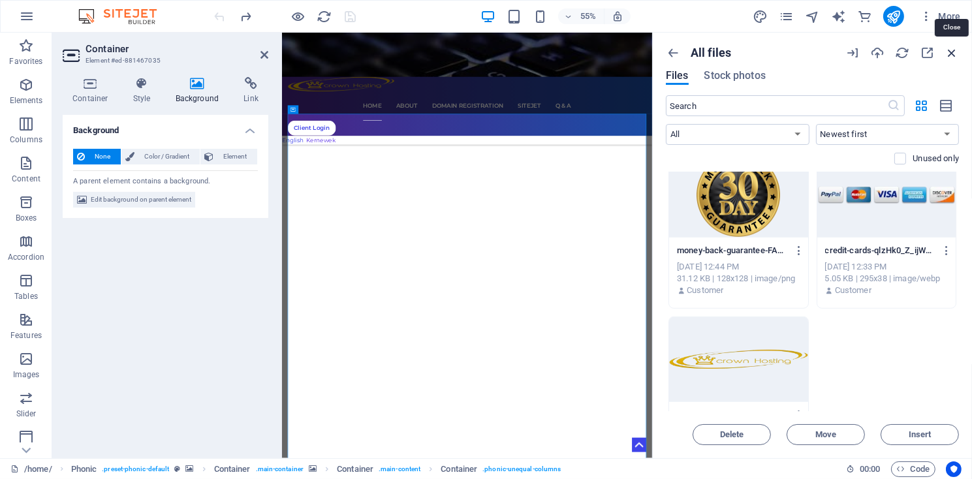
click at [952, 54] on icon "button" at bounding box center [951, 53] width 14 height 14
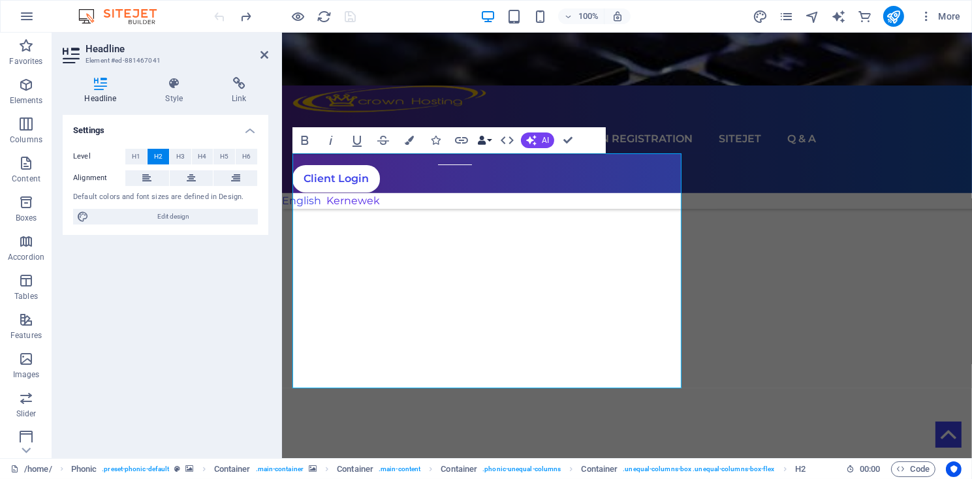
click at [487, 144] on button "Data Bindings" at bounding box center [484, 140] width 18 height 26
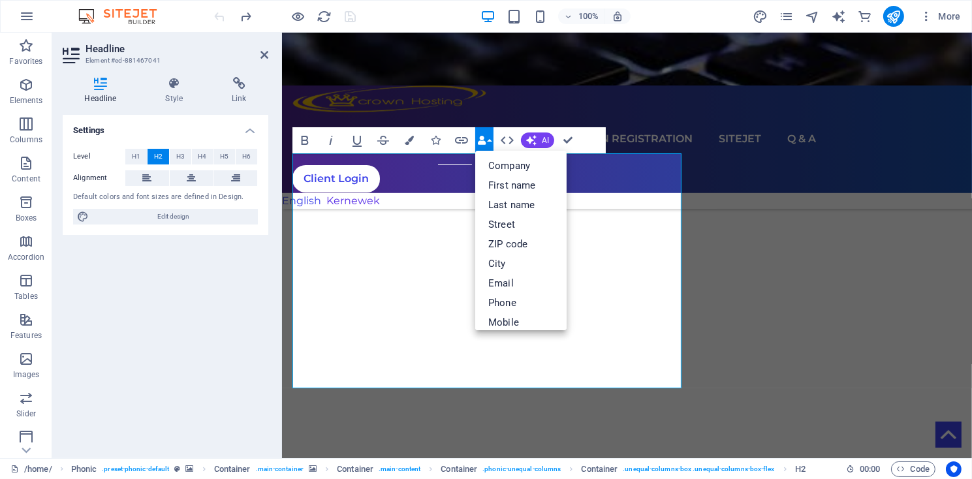
click at [487, 144] on button "Data Bindings" at bounding box center [484, 140] width 18 height 26
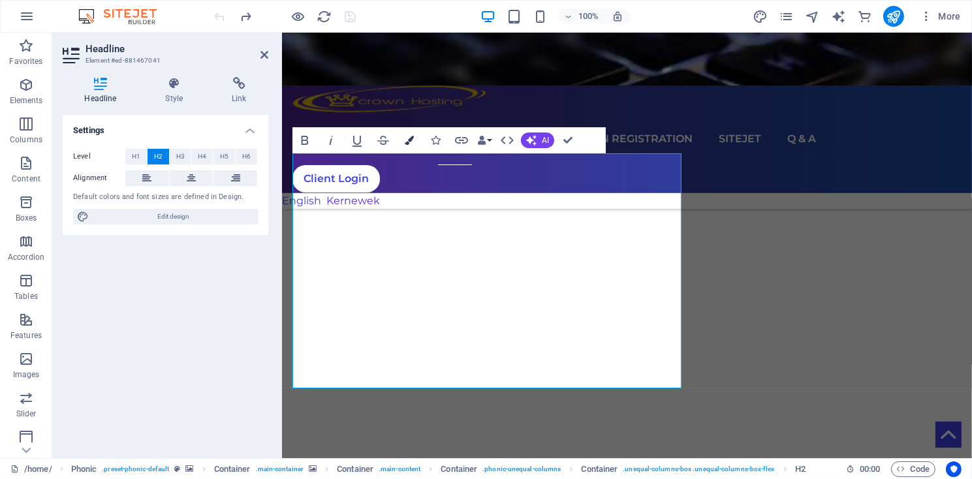
click at [410, 144] on icon "button" at bounding box center [409, 140] width 9 height 9
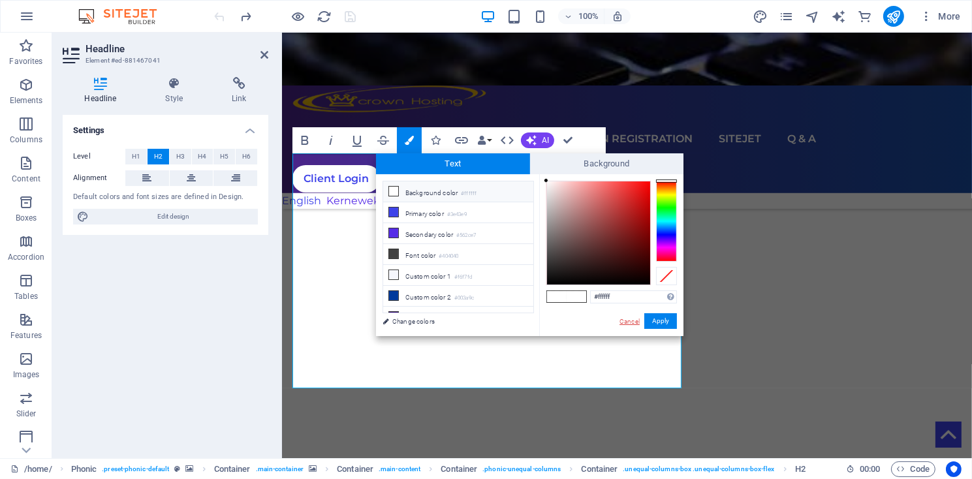
click at [627, 322] on link "Cancel" at bounding box center [629, 322] width 23 height 10
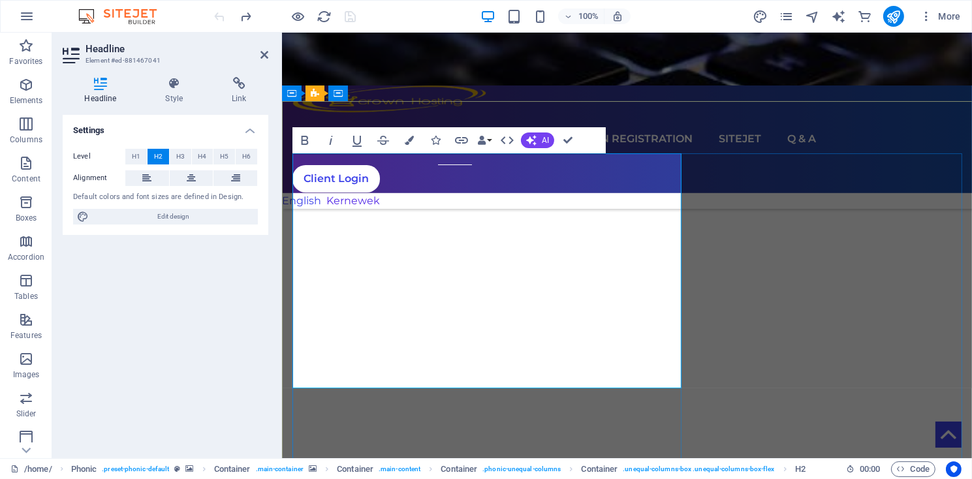
click at [161, 215] on span "Edit design" at bounding box center [173, 217] width 161 height 16
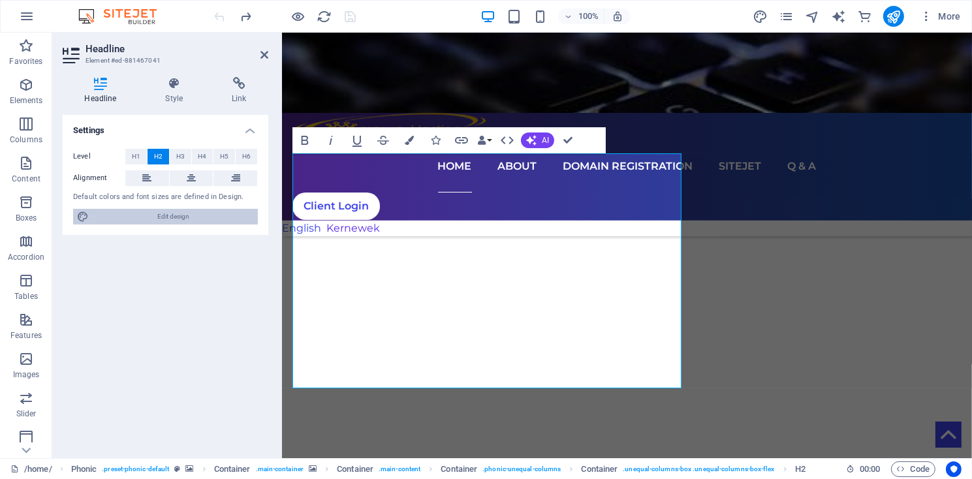
select select "px"
select select "300"
select select "px"
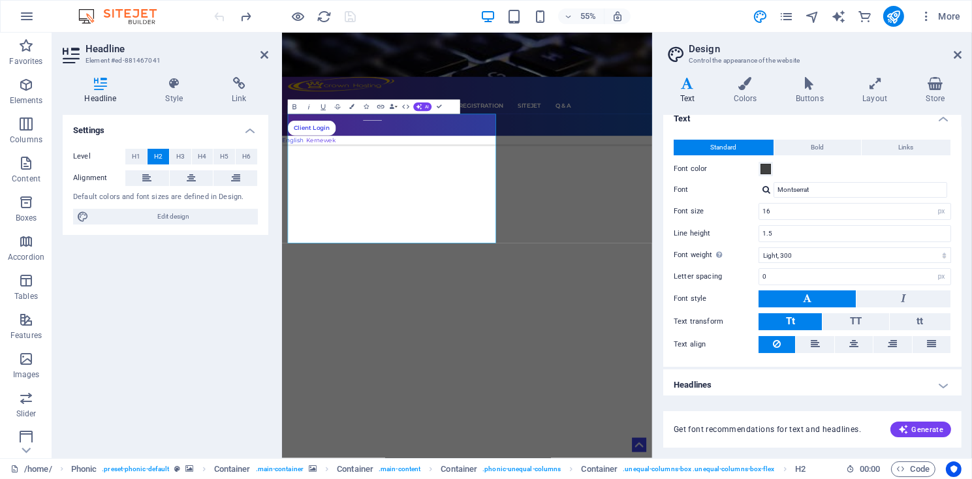
scroll to position [14, 0]
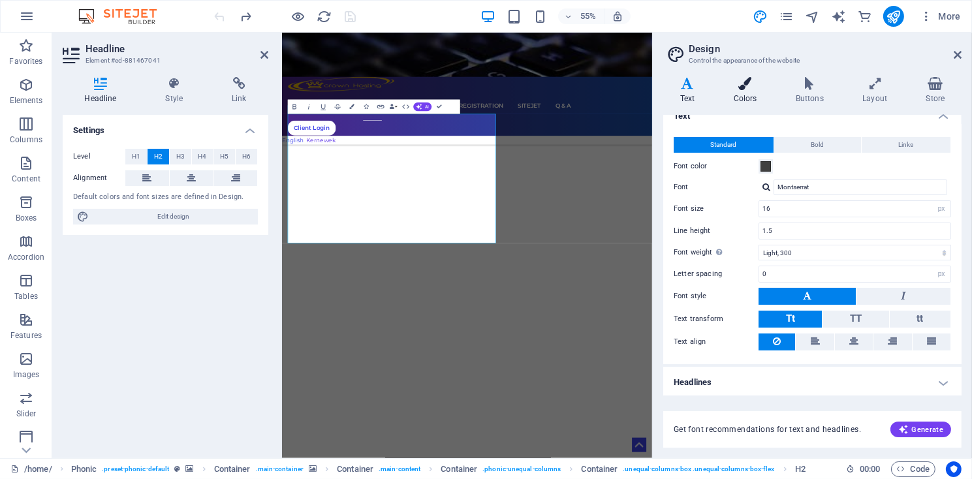
click at [749, 95] on h4 "Colors" at bounding box center [748, 90] width 62 height 27
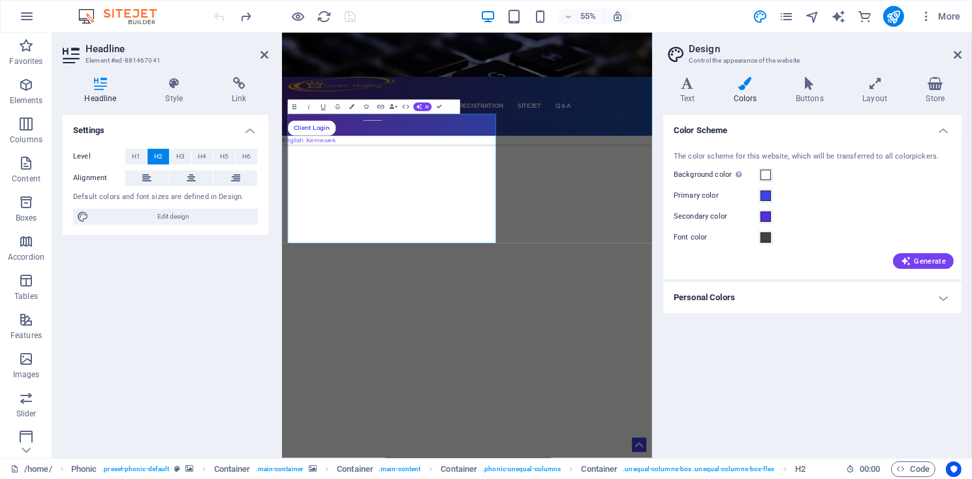
click at [945, 302] on h4 "Personal Colors" at bounding box center [812, 297] width 298 height 31
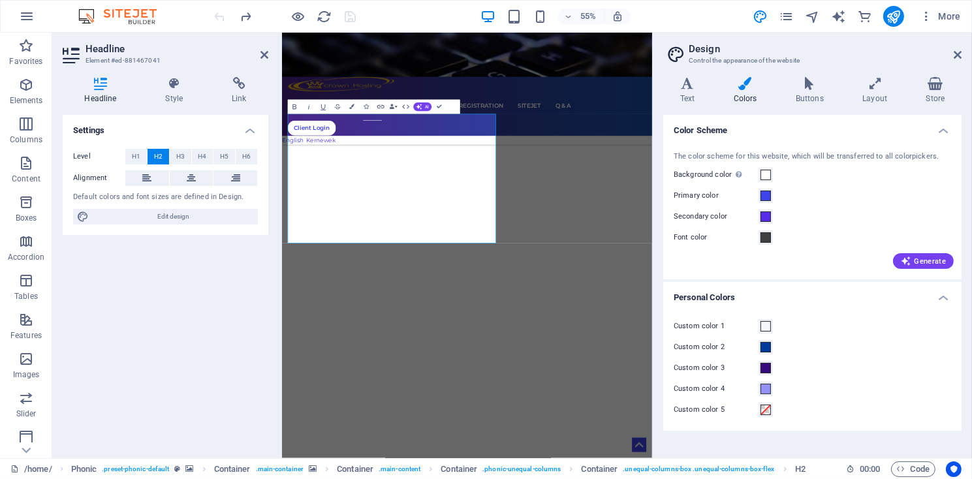
click at [945, 302] on h4 "Personal Colors" at bounding box center [812, 293] width 298 height 23
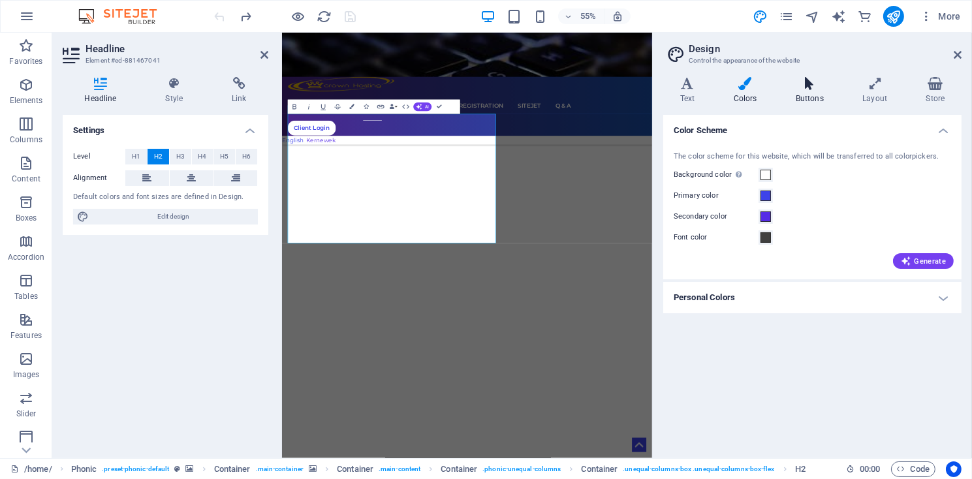
click at [809, 91] on h4 "Buttons" at bounding box center [812, 90] width 67 height 27
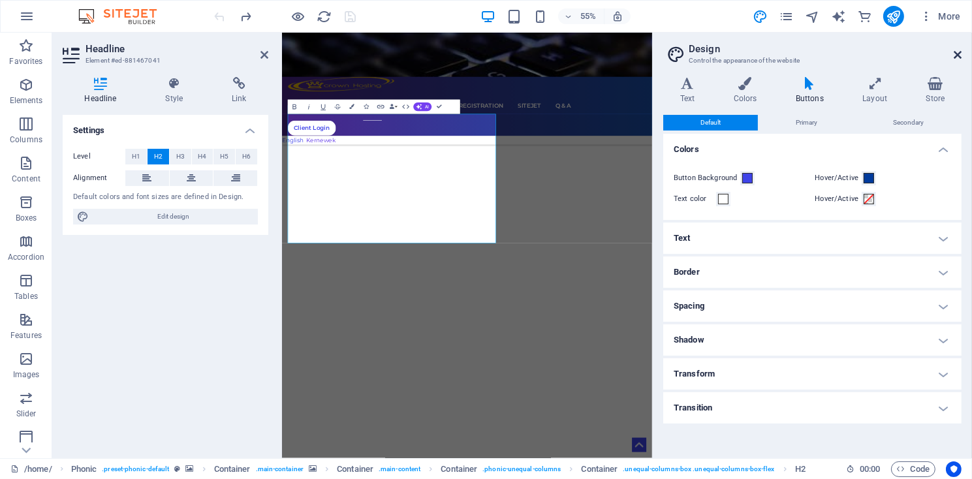
click at [956, 50] on icon at bounding box center [958, 55] width 8 height 10
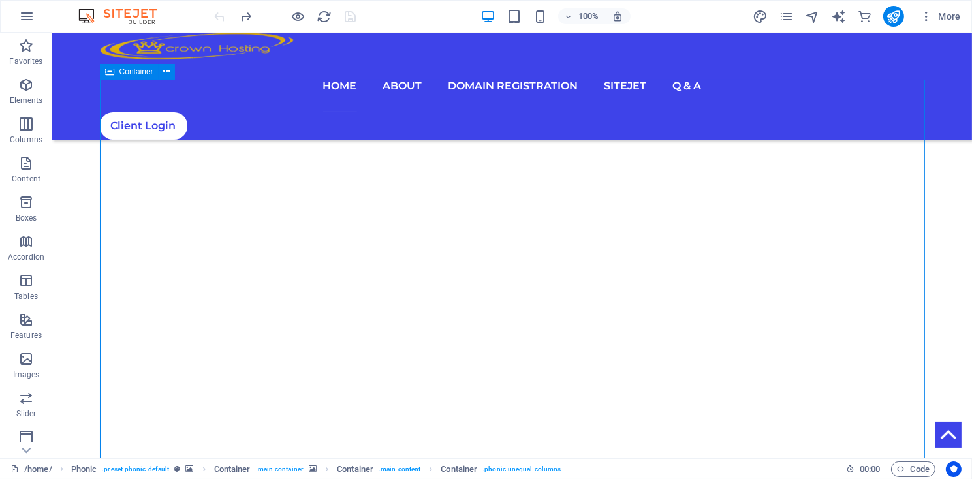
scroll to position [88, 0]
click at [520, 472] on span ". phonic-unequal-columns" at bounding box center [521, 469] width 78 height 16
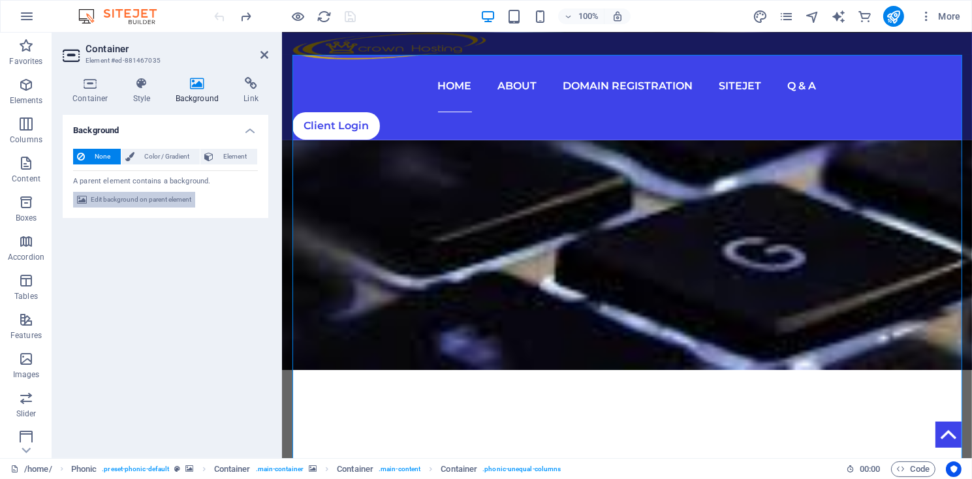
click at [140, 198] on span "Edit background on parent element" at bounding box center [141, 200] width 101 height 16
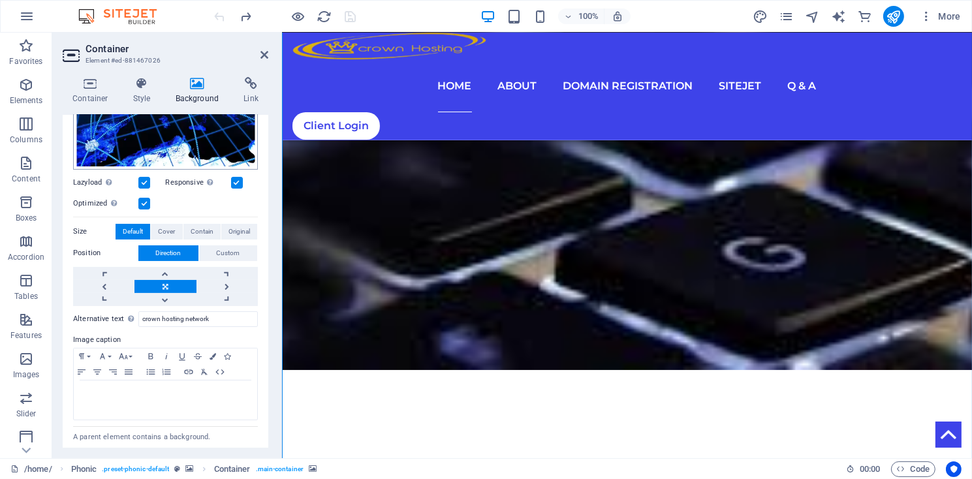
scroll to position [212, 0]
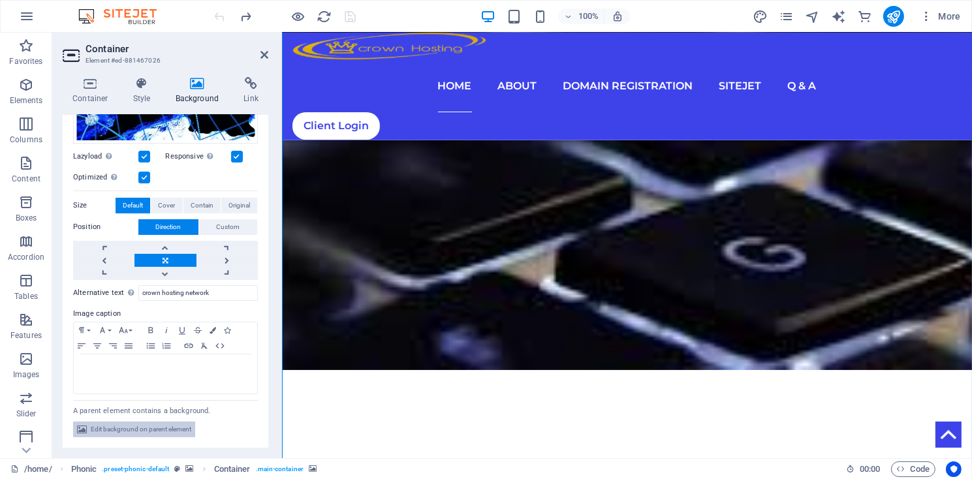
click at [119, 432] on span "Edit background on parent element" at bounding box center [141, 430] width 101 height 16
select select "ms"
select select "s"
select select "progressive"
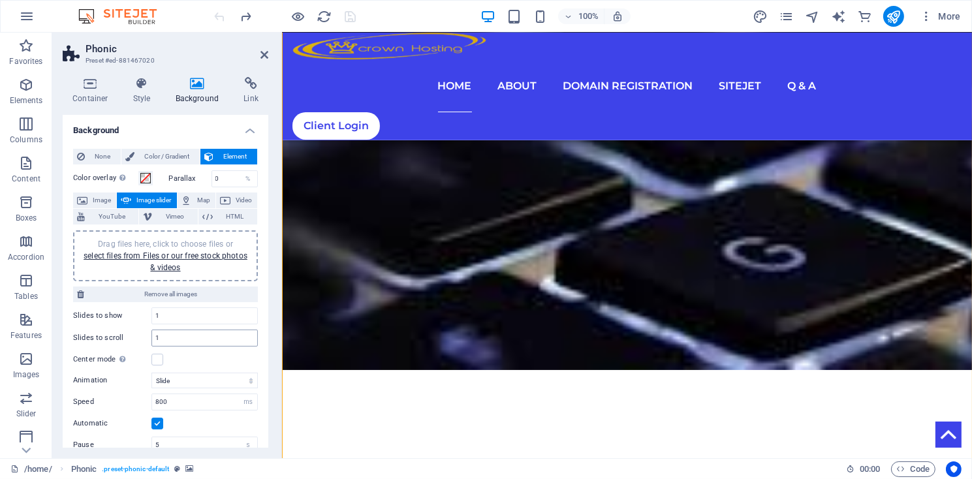
scroll to position [0, 0]
click at [95, 204] on span "Image" at bounding box center [101, 201] width 21 height 16
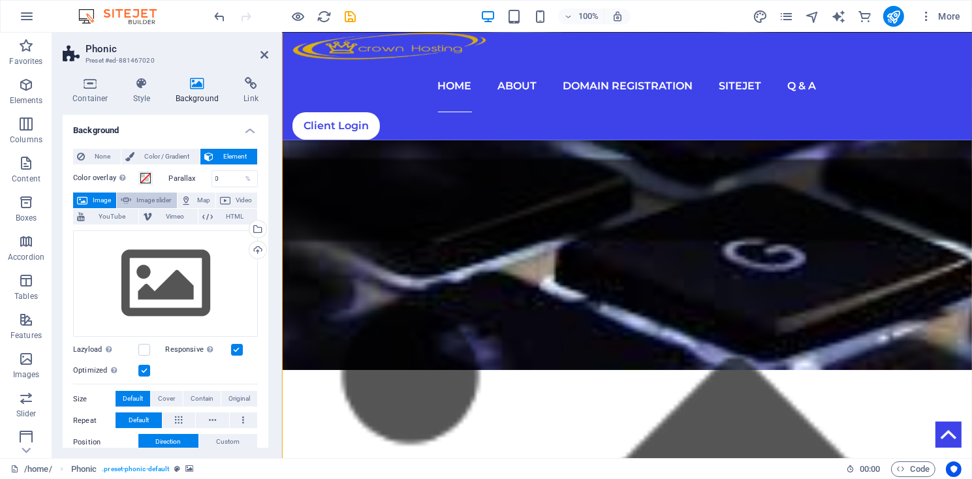
click at [138, 196] on span "Image slider" at bounding box center [153, 201] width 37 height 16
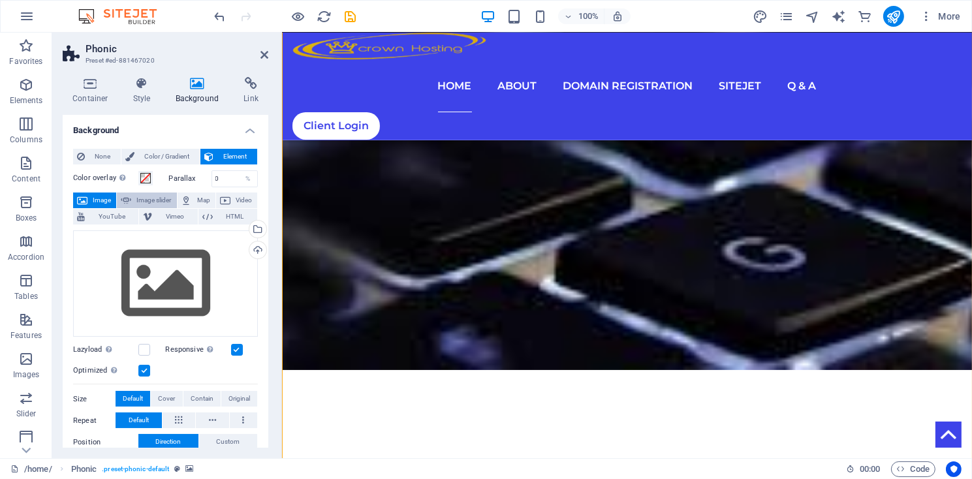
select select "ms"
select select "s"
select select "progressive"
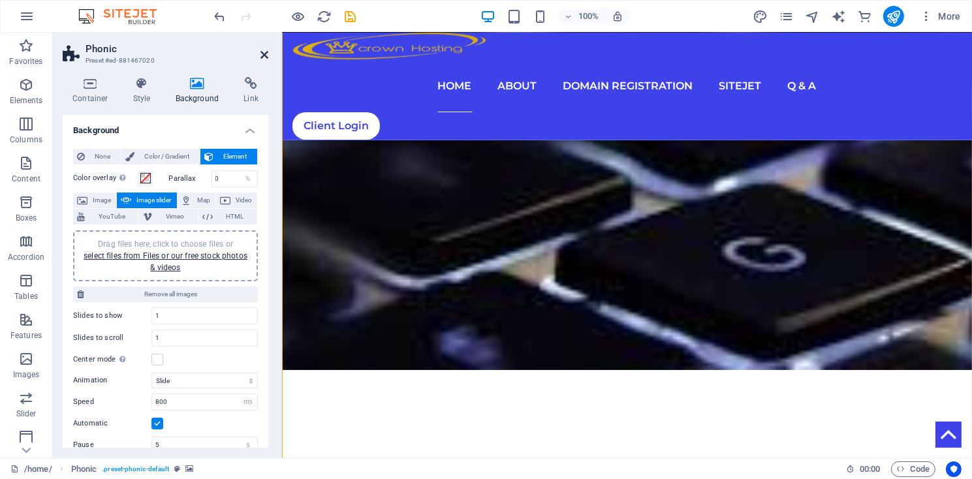
click at [266, 54] on icon at bounding box center [264, 55] width 8 height 10
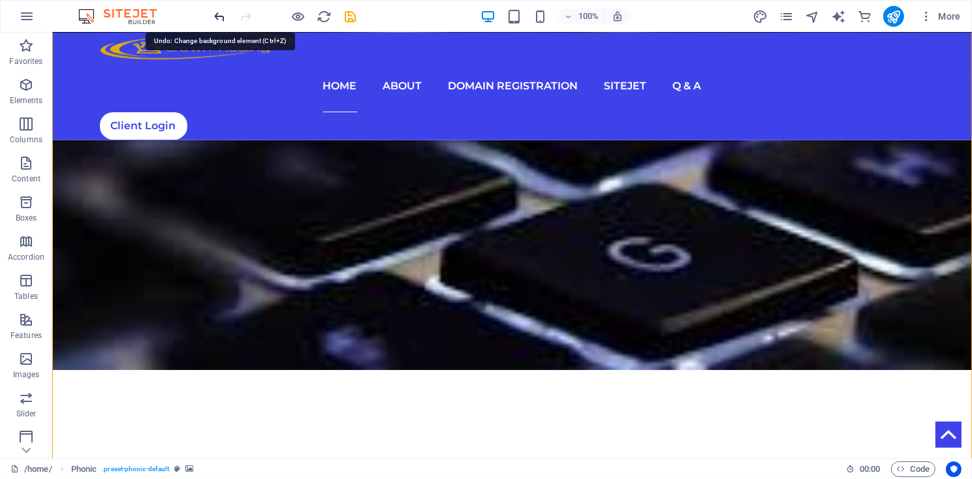
click at [221, 18] on icon "undo" at bounding box center [220, 16] width 15 height 15
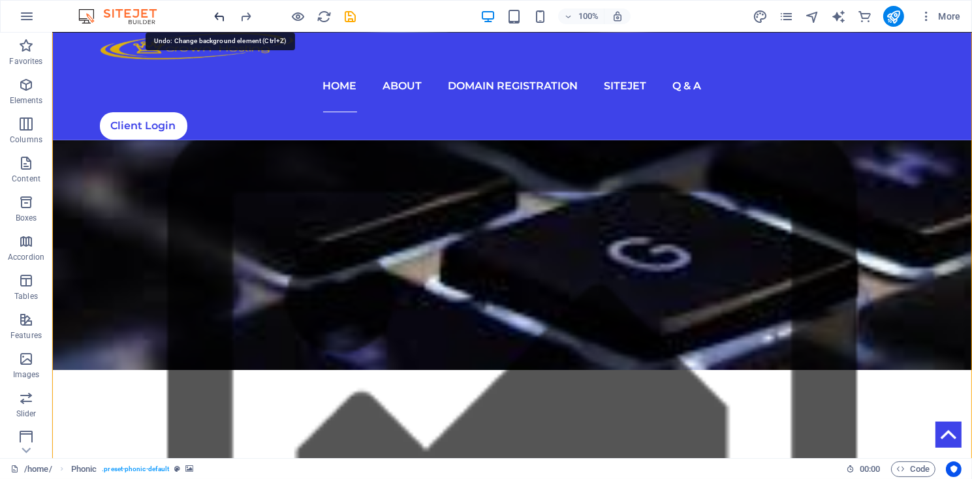
click at [221, 18] on icon "undo" at bounding box center [220, 16] width 15 height 15
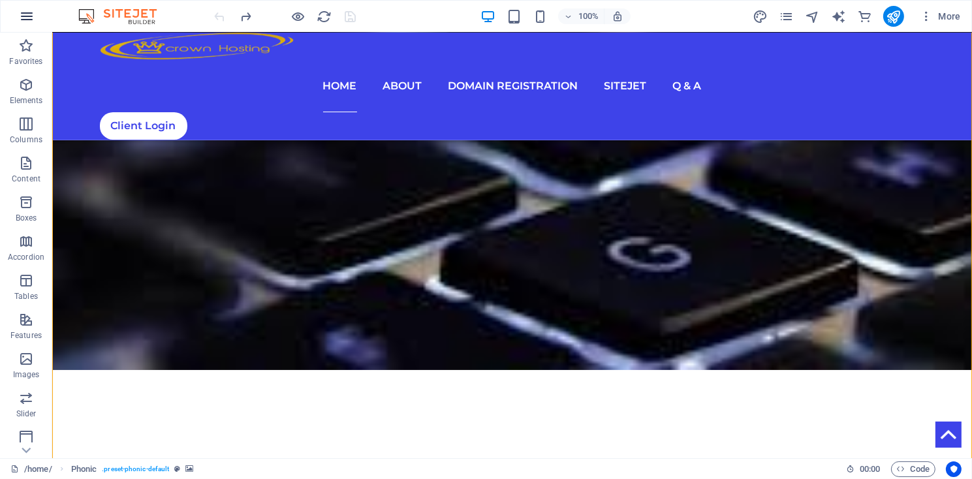
click at [27, 18] on icon "button" at bounding box center [27, 16] width 16 height 16
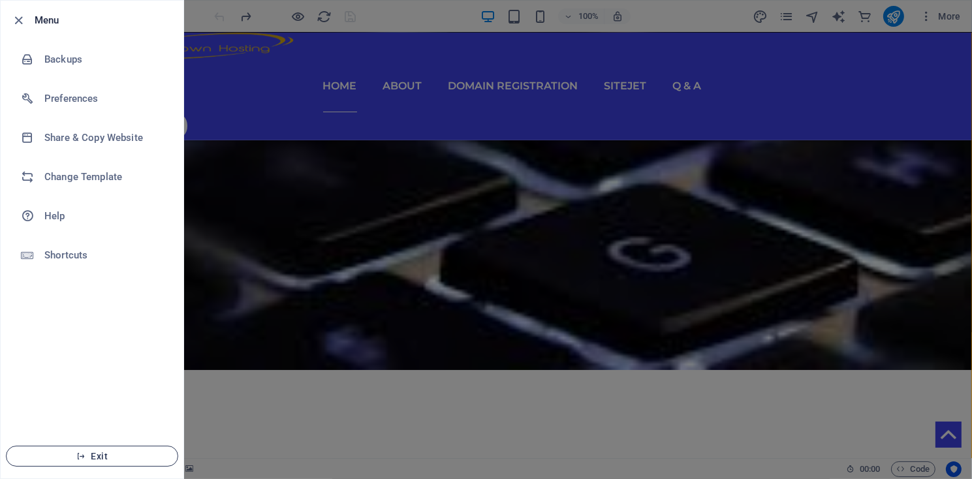
click at [87, 456] on span "Exit" at bounding box center [92, 456] width 150 height 10
